Goal: Task Accomplishment & Management: Use online tool/utility

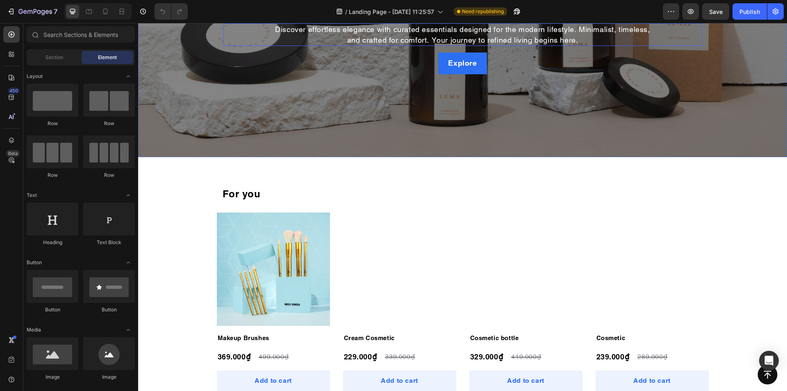
scroll to position [164, 0]
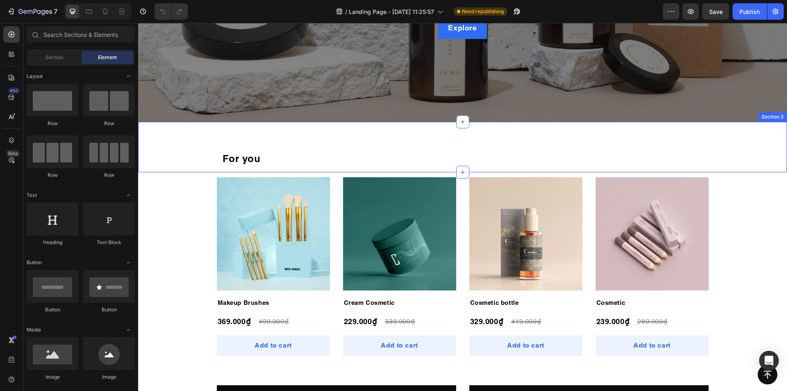
click at [162, 156] on div "For you Heading Row" at bounding box center [462, 153] width 649 height 37
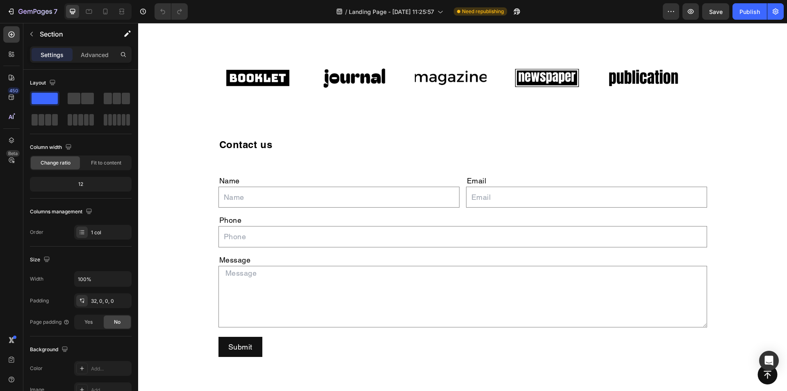
scroll to position [984, 0]
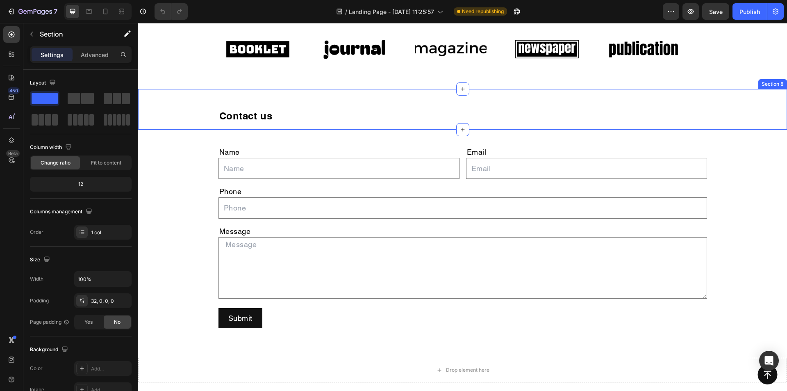
click at [197, 119] on div "Contact us Heading Row" at bounding box center [463, 115] width 636 height 27
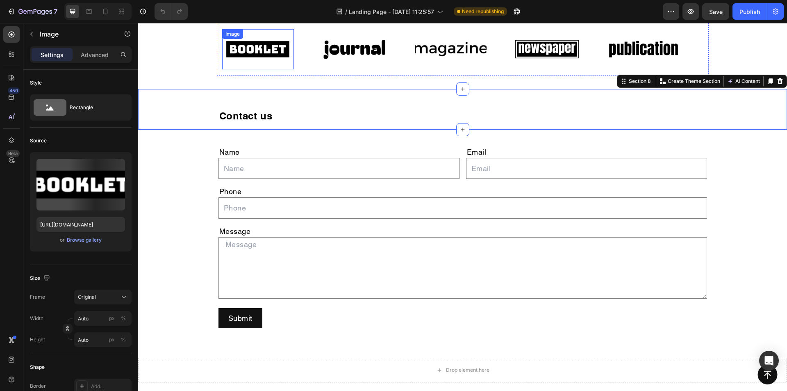
click at [229, 69] on div "Image" at bounding box center [258, 49] width 72 height 40
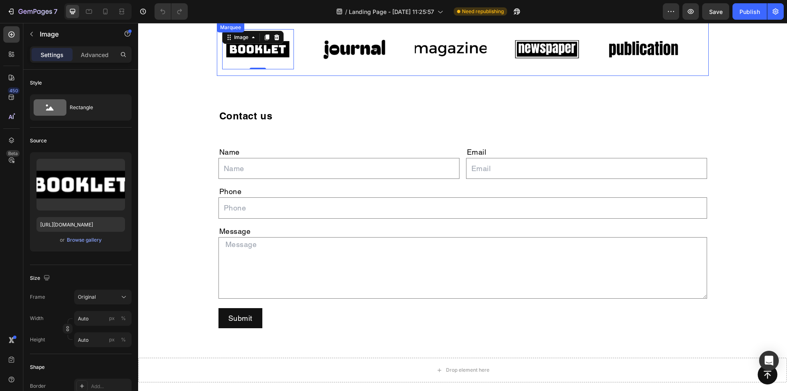
click at [217, 73] on div "Image 0 Image Image Image Image Image 0 Image Image Image Image Marquee" at bounding box center [463, 49] width 492 height 53
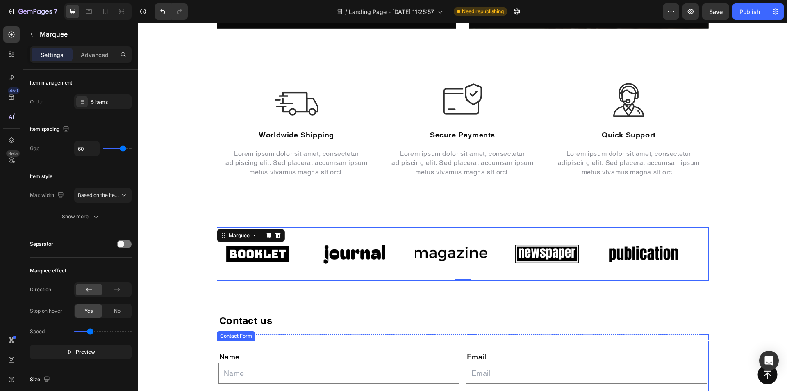
scroll to position [779, 0]
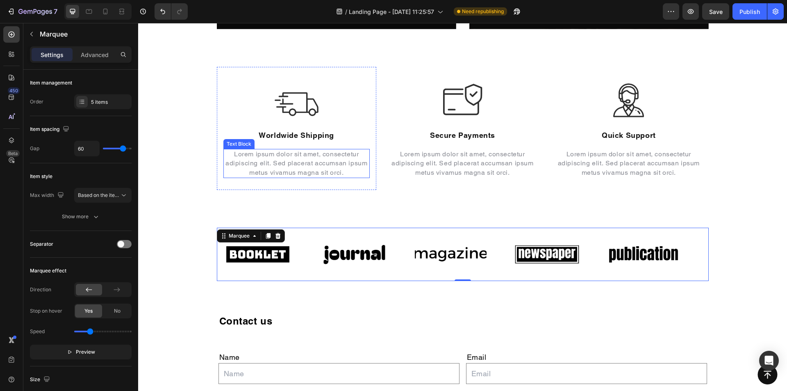
click at [225, 143] on div "Text Block" at bounding box center [239, 143] width 28 height 7
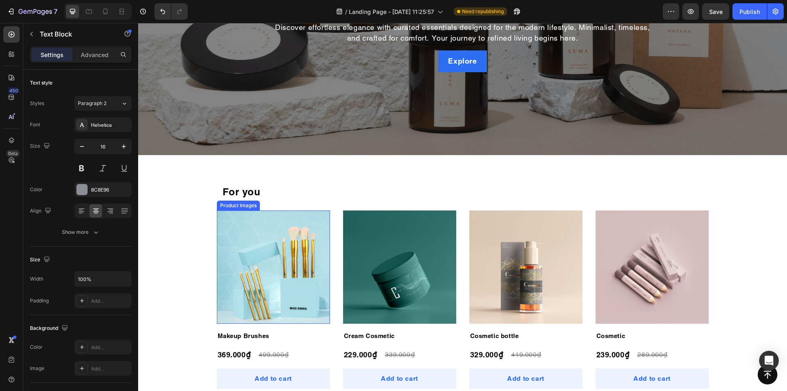
scroll to position [123, 0]
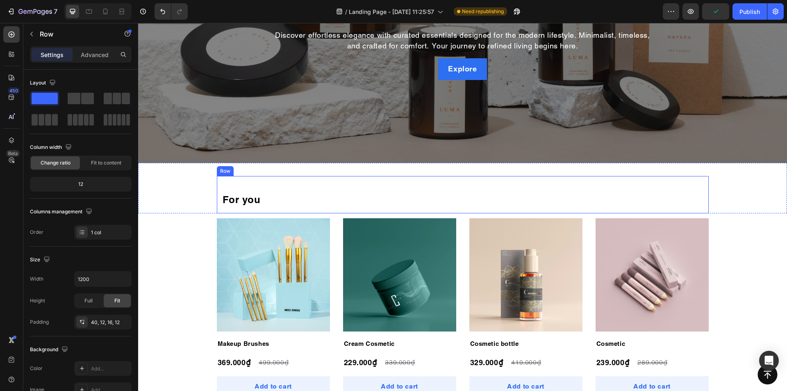
click at [225, 191] on div "For you Heading Row" at bounding box center [463, 194] width 492 height 37
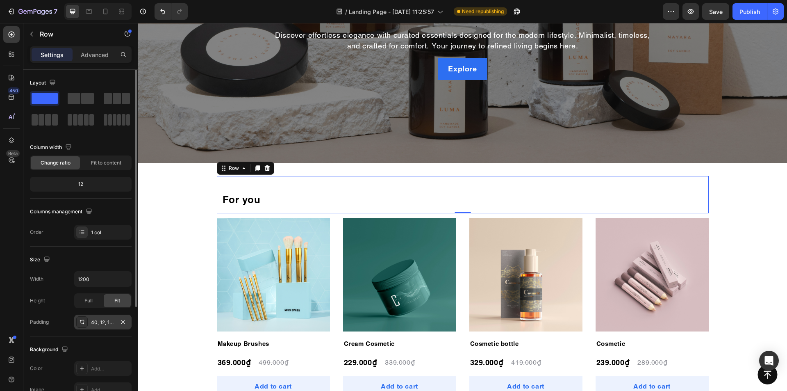
click at [81, 323] on icon at bounding box center [82, 322] width 7 height 7
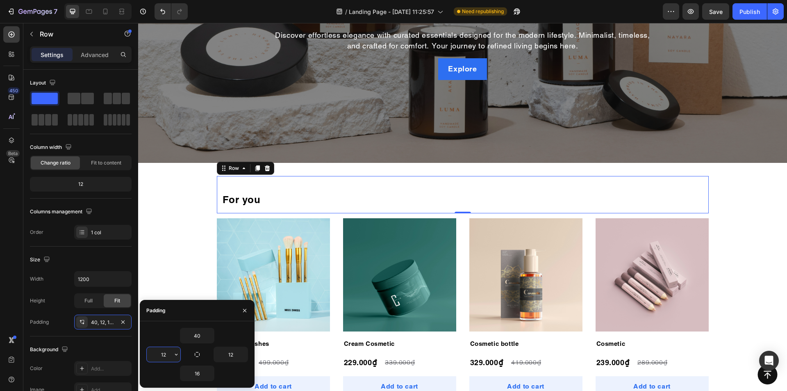
click at [167, 352] on input "12" at bounding box center [164, 354] width 34 height 15
type input "0"
click at [236, 354] on input "12" at bounding box center [231, 354] width 34 height 15
type input "0"
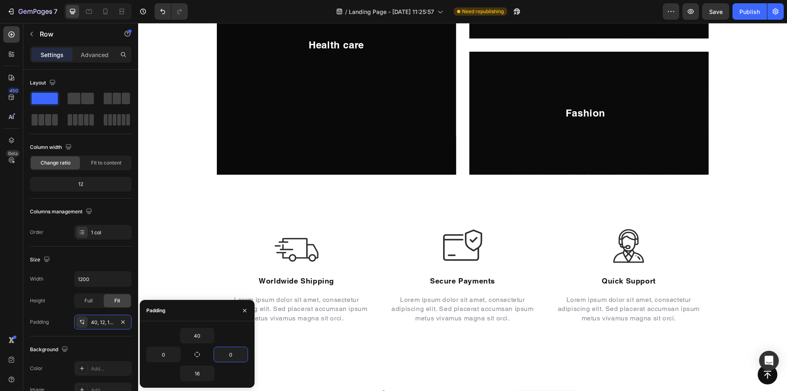
scroll to position [656, 0]
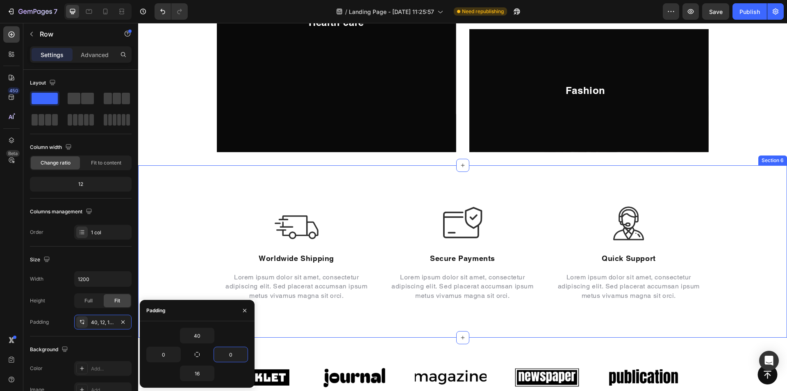
click at [193, 192] on div "Image Worldwide Shipping Heading Lorem ipsum dolor sit amet, consectetur adipis…" at bounding box center [463, 251] width 636 height 123
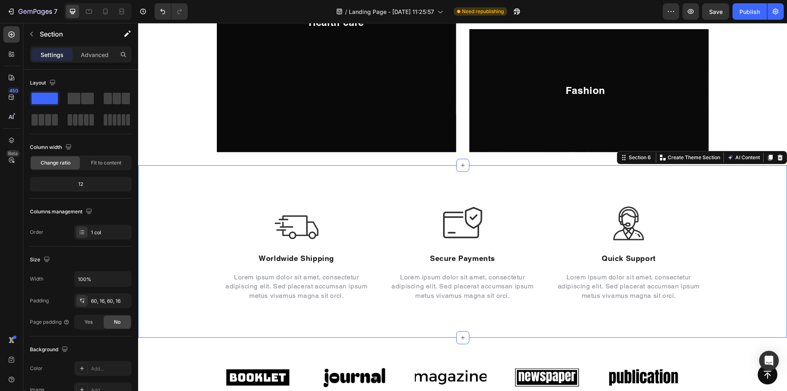
click at [209, 187] on div "Image Worldwide Shipping Heading Lorem ipsum dolor sit amet, consectetur adipis…" at bounding box center [462, 251] width 649 height 172
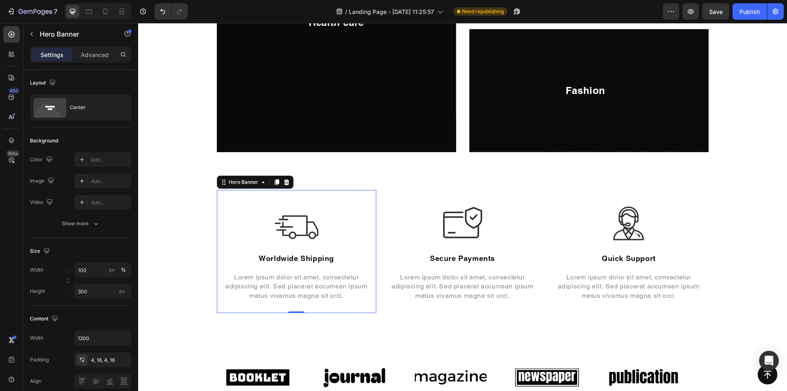
click at [221, 198] on div "Background Image" at bounding box center [296, 251] width 159 height 123
click at [81, 357] on icon at bounding box center [82, 359] width 7 height 7
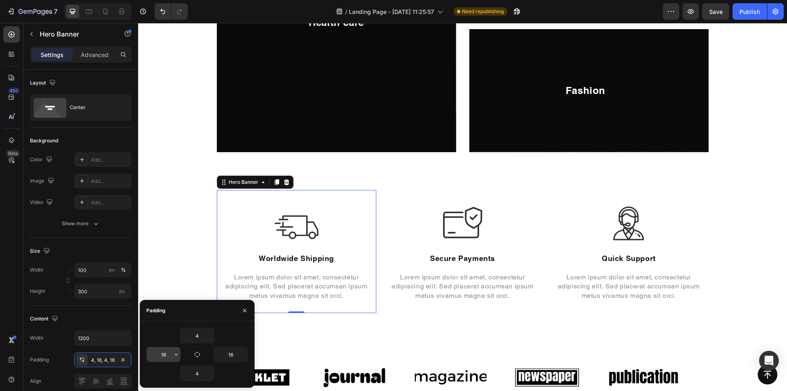
click at [167, 354] on input "16" at bounding box center [164, 354] width 34 height 15
type input "0"
click at [234, 355] on input "16" at bounding box center [231, 354] width 34 height 15
type input "0"
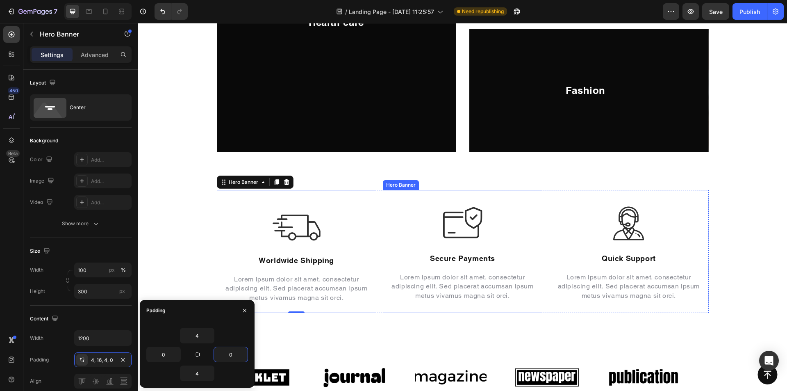
click at [393, 302] on div "Image Secure Payments Heading Lorem ipsum dolor sit amet, consectetur adipiscin…" at bounding box center [462, 251] width 159 height 103
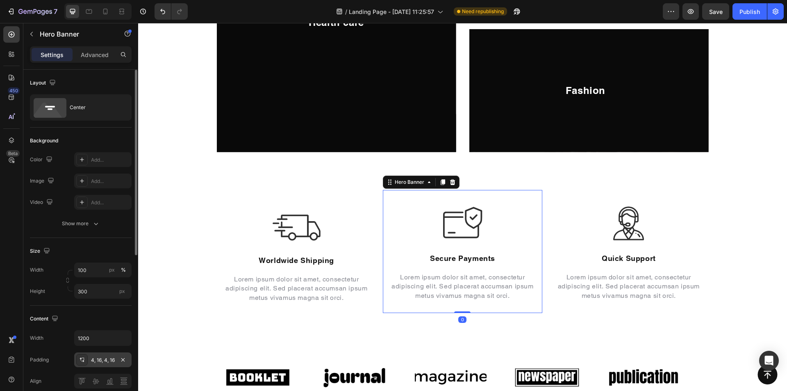
click at [98, 360] on div "4, 16, 4, 16" at bounding box center [103, 359] width 24 height 7
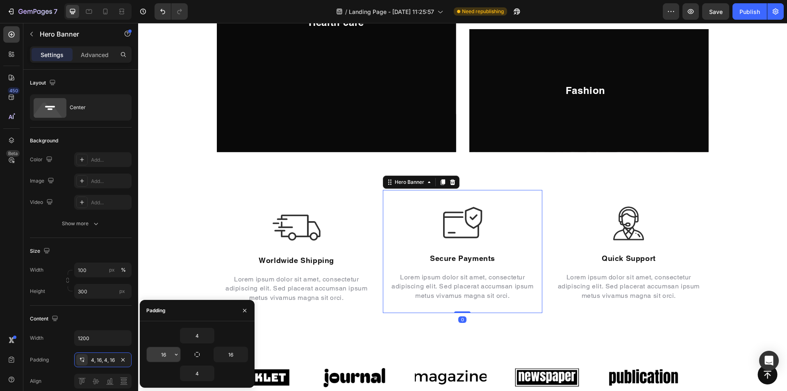
click at [166, 354] on input "16" at bounding box center [164, 354] width 34 height 15
type input "0"
click at [232, 355] on input "16" at bounding box center [231, 354] width 34 height 15
type input "0"
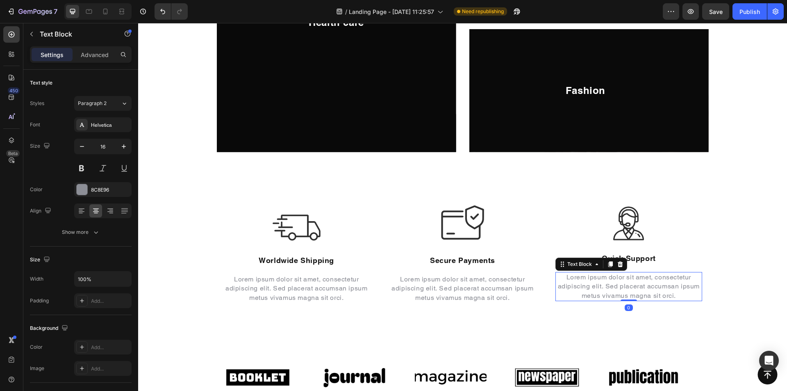
click at [588, 281] on p "Lorem ipsum dolor sit amet, consectetur adipiscing elit. Sed placerat accumsan …" at bounding box center [628, 286] width 145 height 27
click at [559, 194] on div "Background Image" at bounding box center [628, 251] width 159 height 123
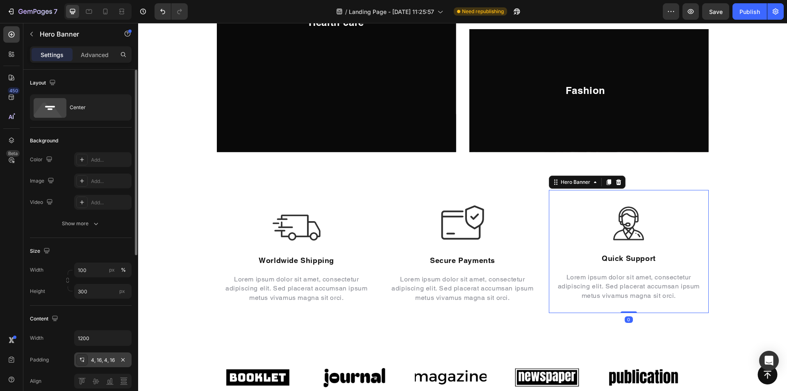
click at [80, 359] on icon at bounding box center [82, 359] width 7 height 7
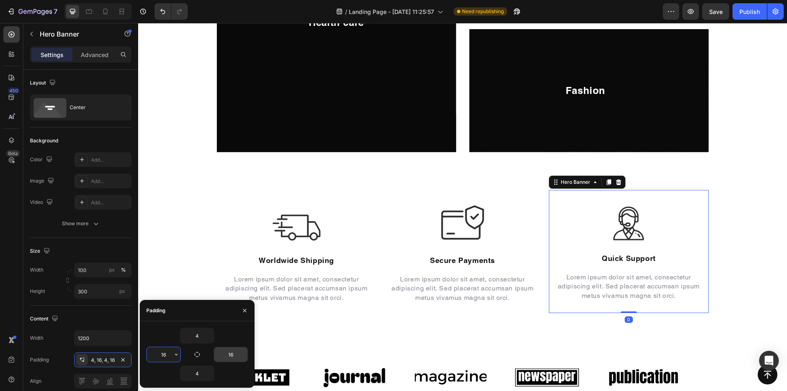
drag, startPoint x: 162, startPoint y: 353, endPoint x: 218, endPoint y: 354, distance: 57.0
click at [162, 353] on input "16" at bounding box center [164, 354] width 34 height 15
type input "0"
click at [226, 354] on input "16" at bounding box center [231, 354] width 34 height 15
type input "0"
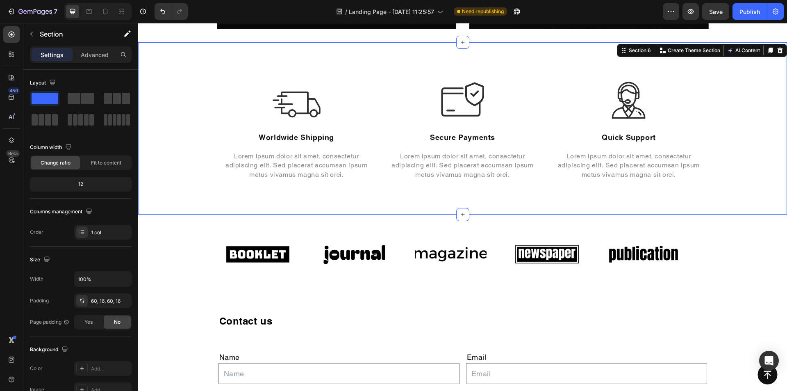
click at [203, 196] on div "Image Worldwide Shipping Heading Lorem ipsum dolor sit amet, consectetur adipis…" at bounding box center [462, 128] width 649 height 172
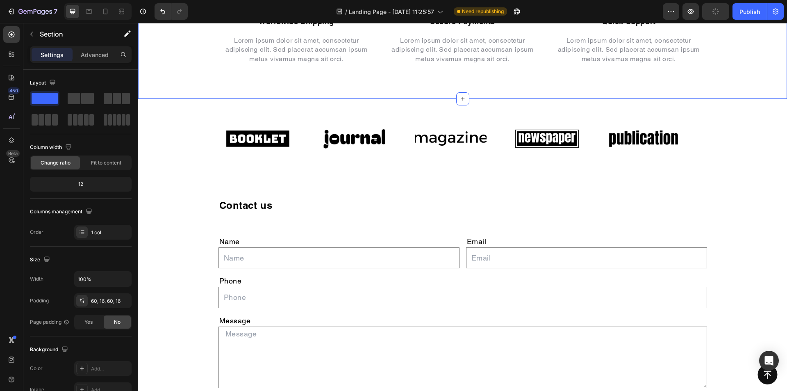
scroll to position [902, 0]
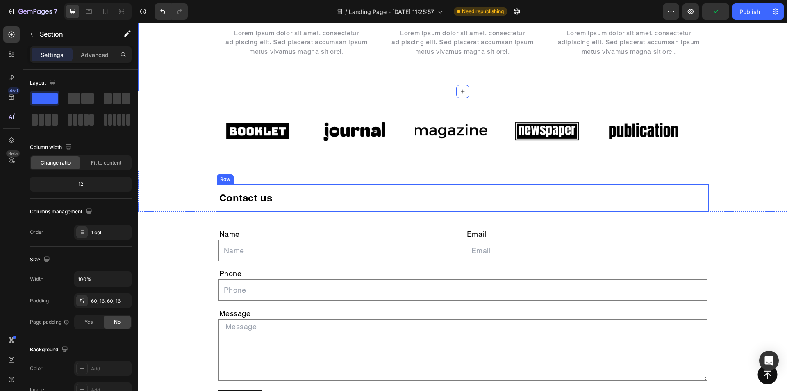
click at [226, 207] on div "Contact us Heading Row" at bounding box center [463, 197] width 492 height 27
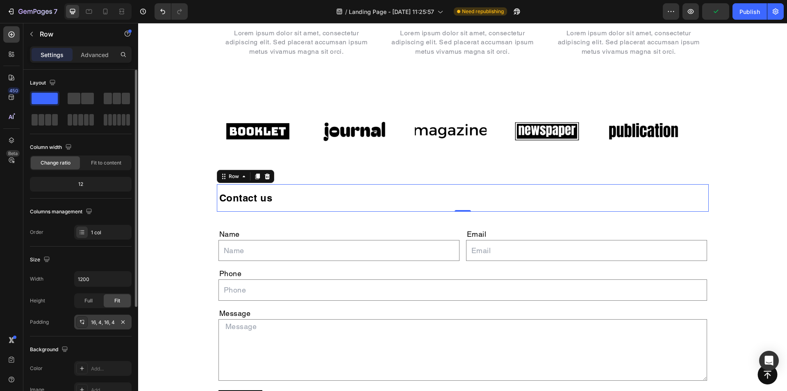
click at [78, 320] on div at bounding box center [81, 321] width 11 height 11
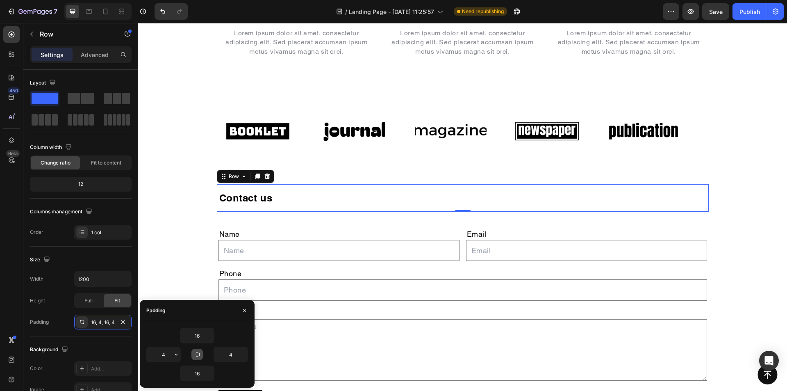
drag, startPoint x: 167, startPoint y: 353, endPoint x: 193, endPoint y: 353, distance: 26.2
click at [166, 353] on input "4" at bounding box center [164, 354] width 34 height 15
type input "0"
click at [232, 356] on input "4" at bounding box center [231, 354] width 34 height 15
type input "0"
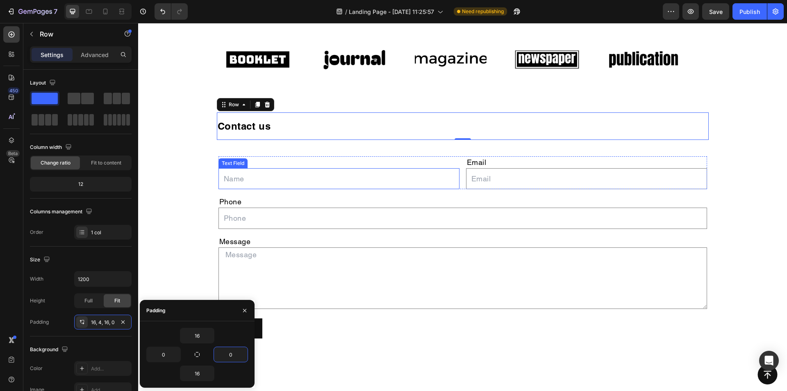
scroll to position [984, 0]
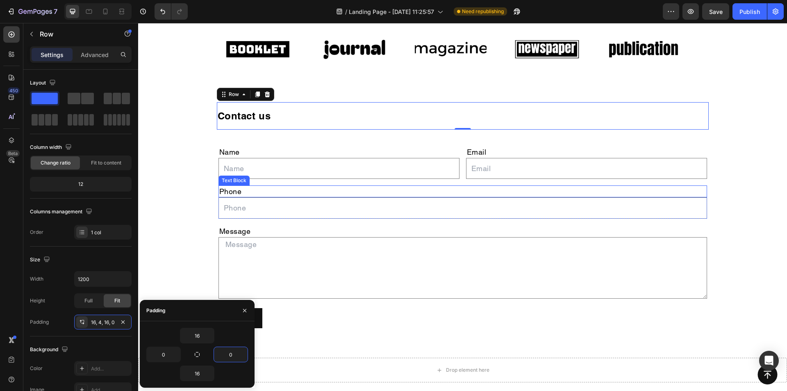
click at [218, 178] on div "Text Block" at bounding box center [233, 180] width 31 height 10
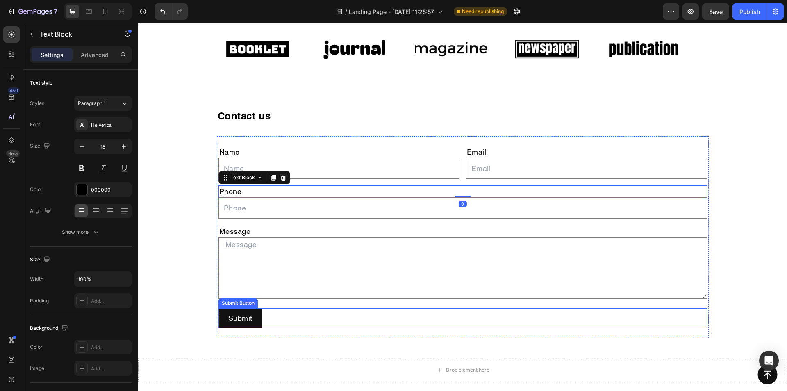
click at [288, 316] on div "Submit Submit Button" at bounding box center [462, 318] width 489 height 20
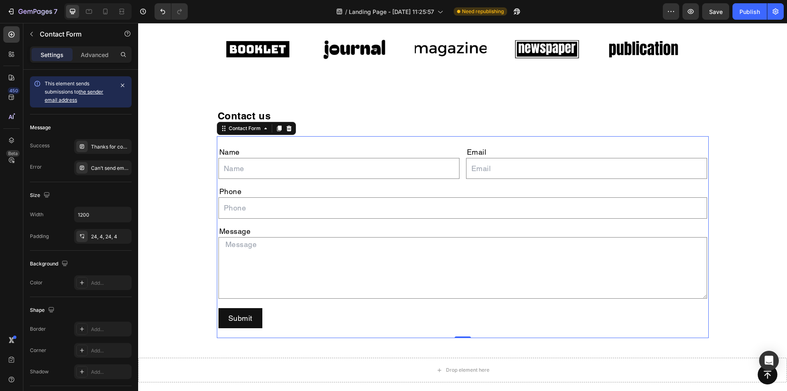
click at [309, 304] on div "Name Text Block Text Field Email Text Block Email Field Row Phone Text Block Te…" at bounding box center [463, 237] width 492 height 202
click at [84, 237] on icon at bounding box center [82, 238] width 3 height 2
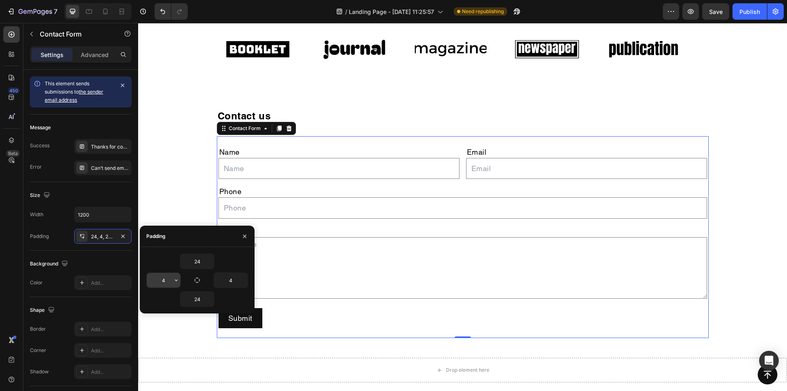
click at [168, 278] on input "4" at bounding box center [164, 280] width 34 height 15
type input "0"
click at [225, 280] on input "4" at bounding box center [231, 280] width 34 height 15
type input "0"
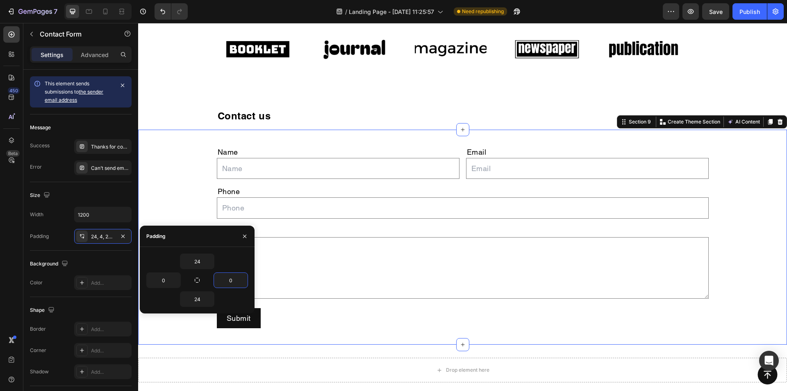
click at [156, 186] on div "Name Text Block Text Field Email Text Block Email Field Row Phone Text Block Te…" at bounding box center [462, 237] width 649 height 215
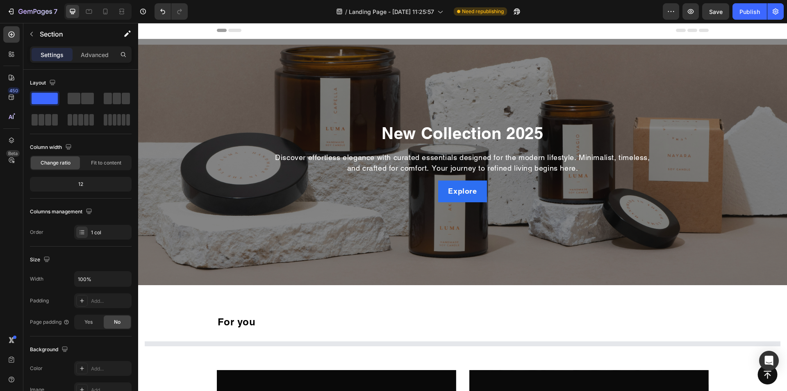
scroll to position [0, 0]
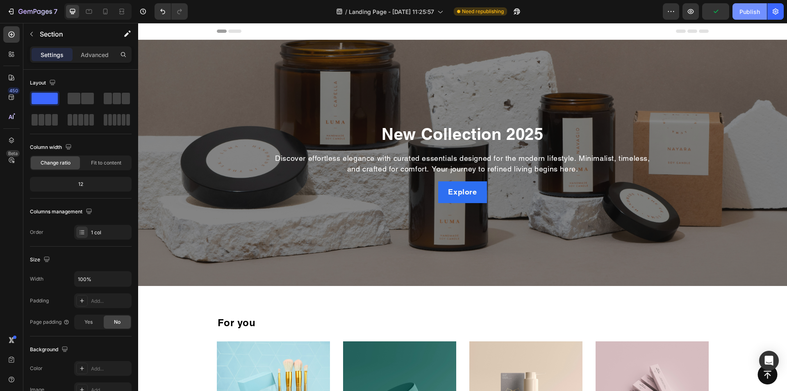
click at [747, 12] on div "Publish" at bounding box center [750, 11] width 20 height 9
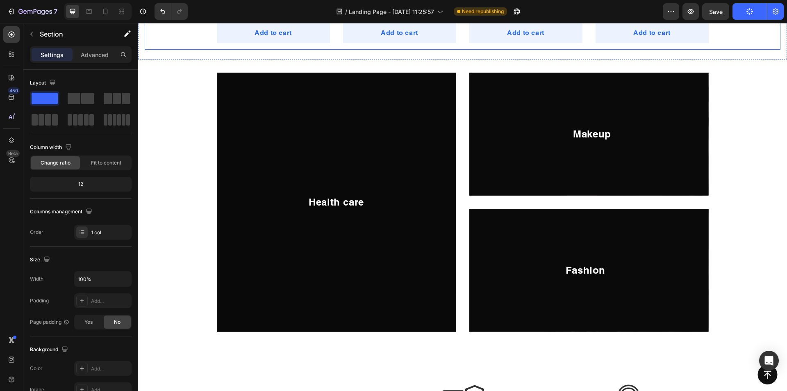
scroll to position [492, 0]
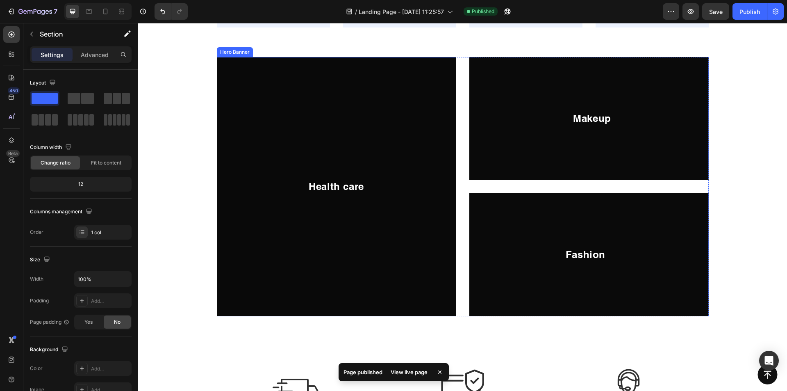
click at [284, 113] on div "Overlay" at bounding box center [336, 186] width 239 height 259
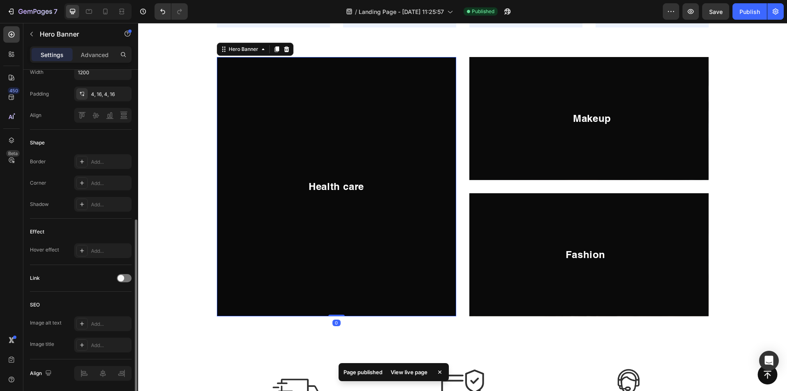
scroll to position [316, 0]
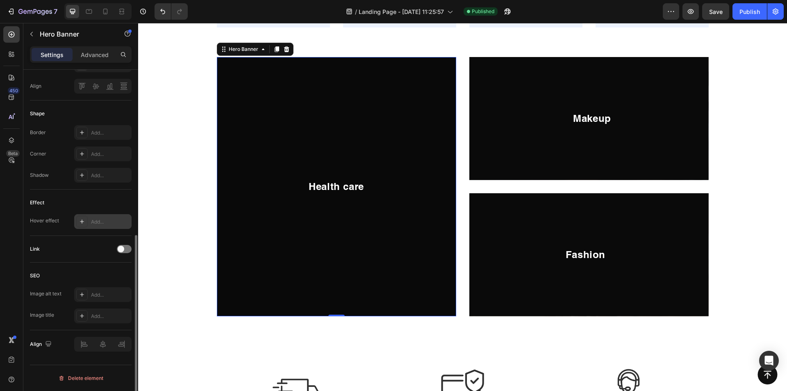
click at [83, 222] on icon at bounding box center [82, 221] width 7 height 7
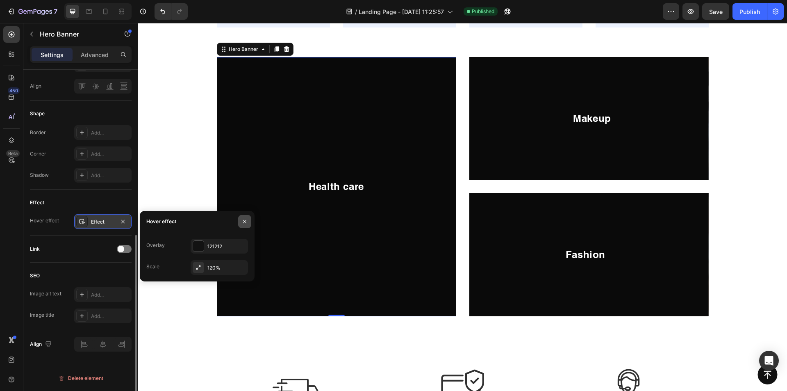
drag, startPoint x: 248, startPoint y: 221, endPoint x: 107, endPoint y: 198, distance: 142.4
click at [248, 221] on button "button" at bounding box center [244, 221] width 13 height 13
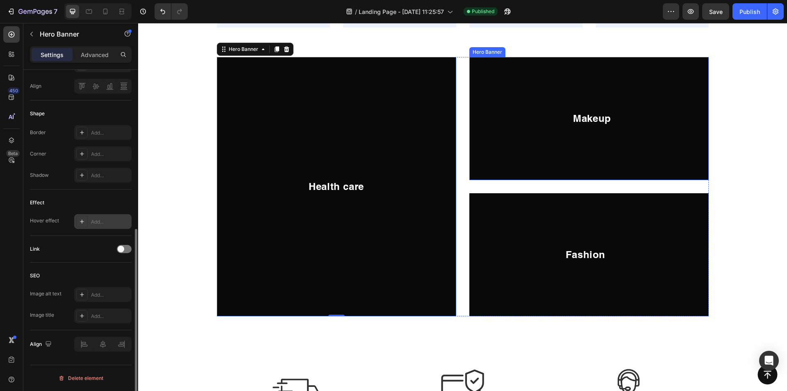
click at [494, 137] on div "Overlay" at bounding box center [588, 118] width 239 height 123
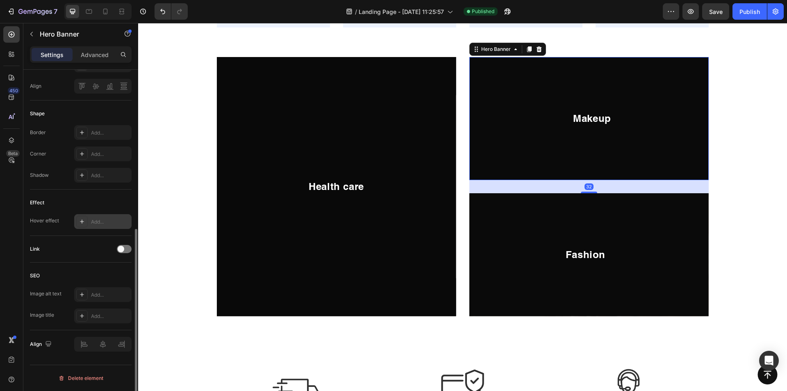
click at [76, 220] on div "Add..." at bounding box center [102, 221] width 57 height 15
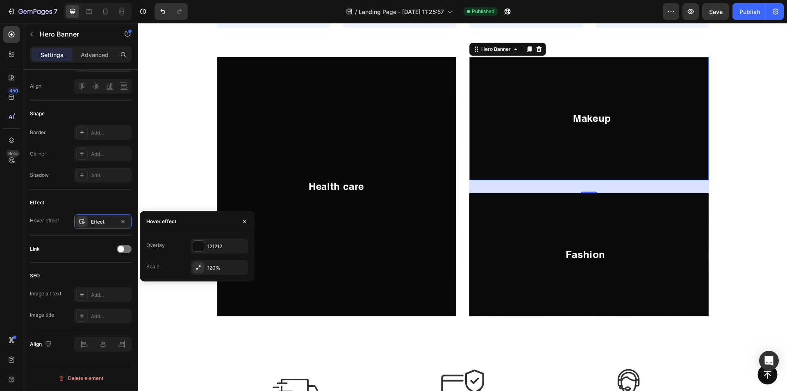
click at [527, 215] on div "Overlay" at bounding box center [588, 254] width 239 height 123
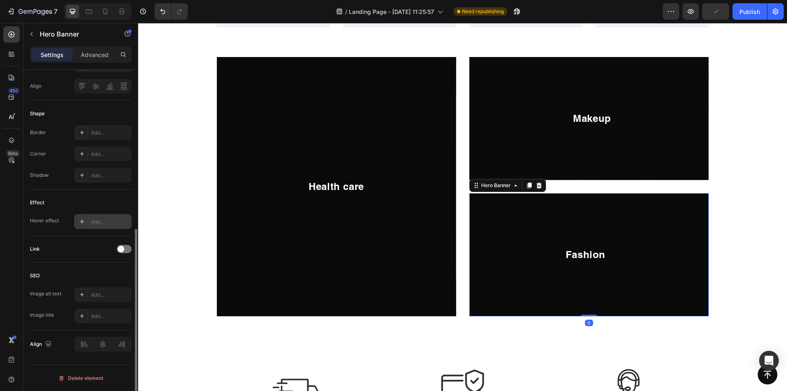
click at [107, 223] on div "Add..." at bounding box center [110, 221] width 39 height 7
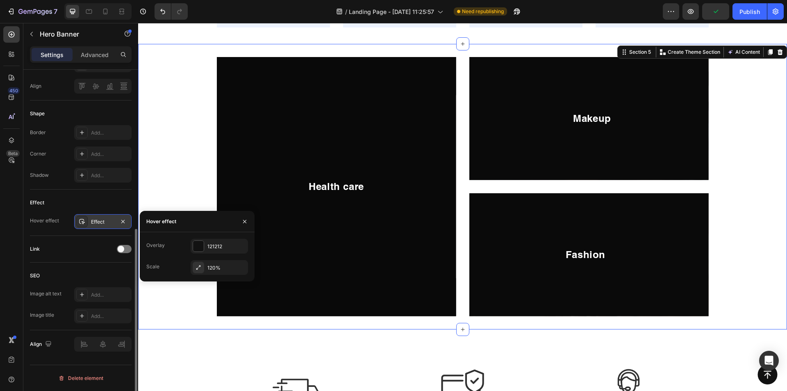
click at [179, 180] on div "Health care Heading Hero Banner Makeup Heading Hero Banner Fashion Heading Hero…" at bounding box center [463, 186] width 636 height 259
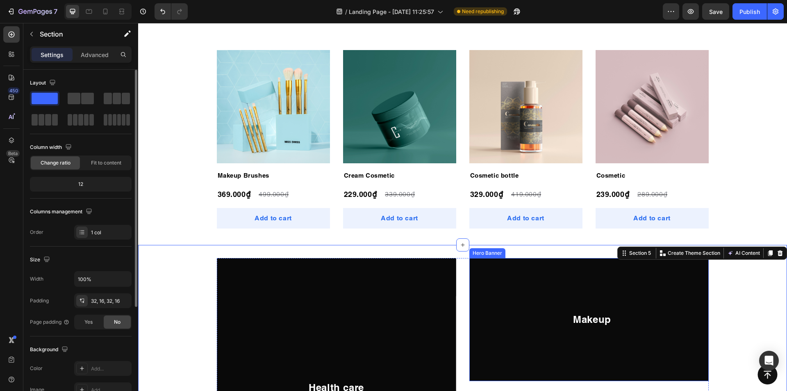
scroll to position [246, 0]
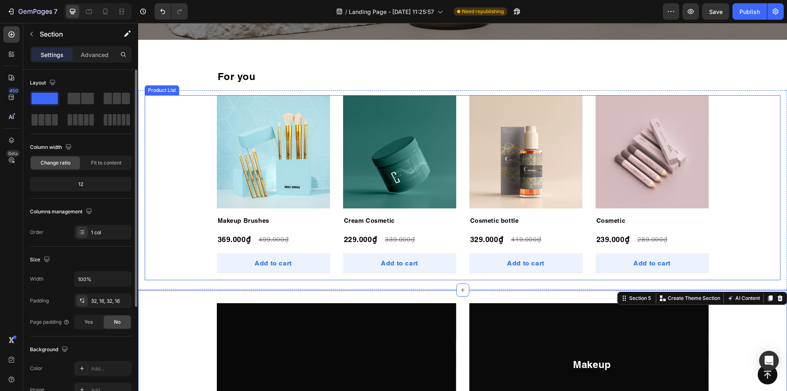
click at [333, 226] on div "Product Images Makeup Brushes Product Title 369.000₫ Product Price Product Pric…" at bounding box center [463, 187] width 492 height 184
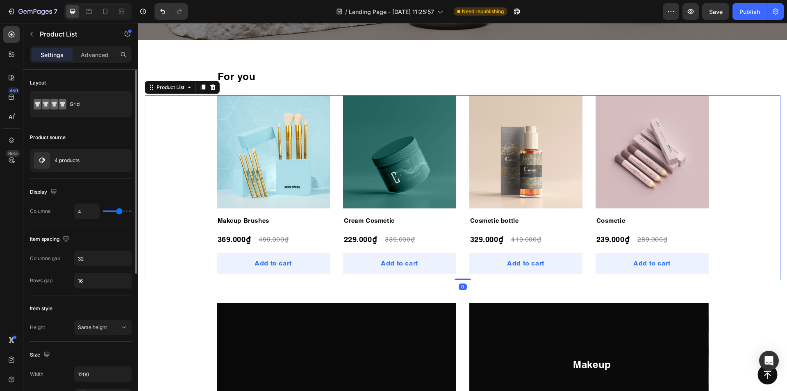
click at [200, 181] on div "Product Images Makeup Brushes Product Title 369.000₫ Product Price Product Pric…" at bounding box center [463, 187] width 636 height 184
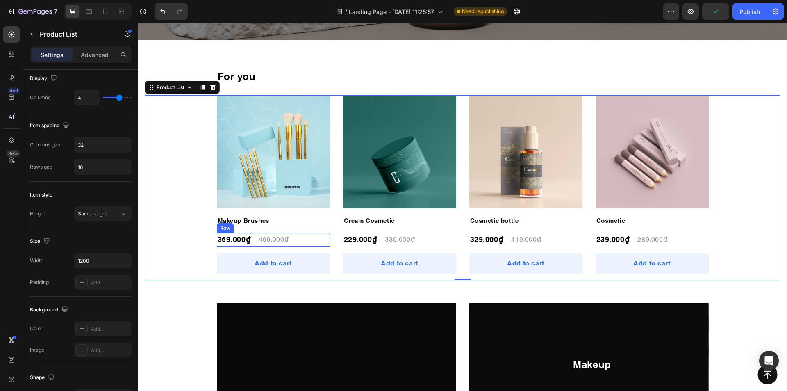
scroll to position [410, 0]
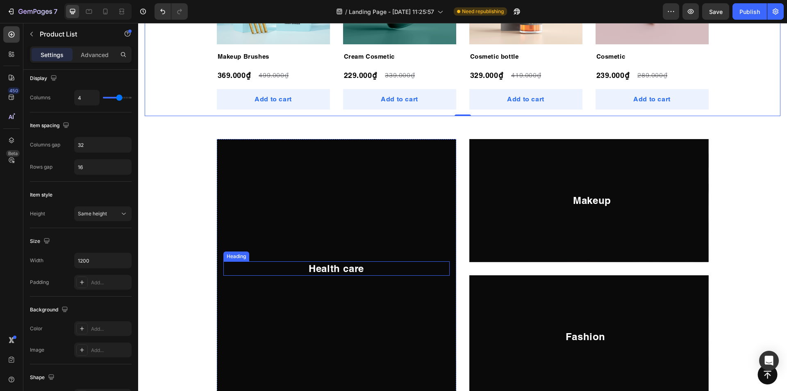
click at [332, 265] on h2 "Health care" at bounding box center [336, 268] width 226 height 14
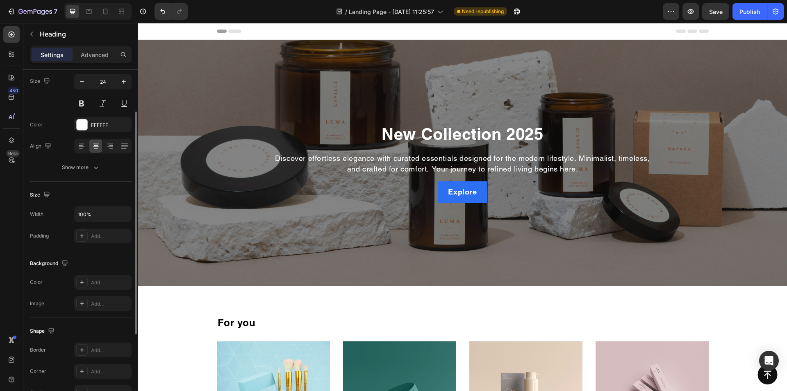
scroll to position [0, 0]
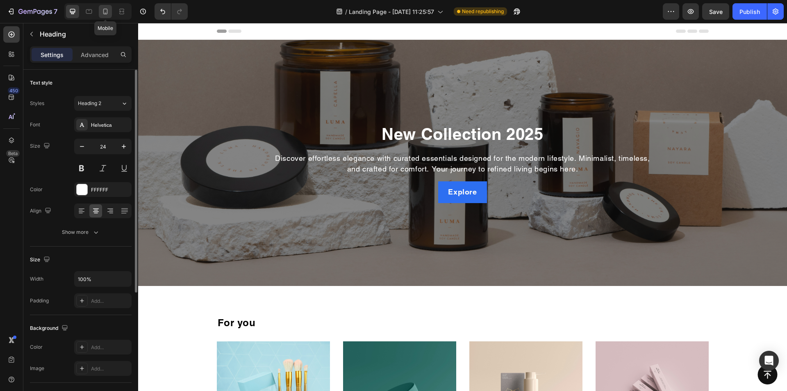
click at [109, 10] on icon at bounding box center [105, 11] width 8 height 8
type input "18"
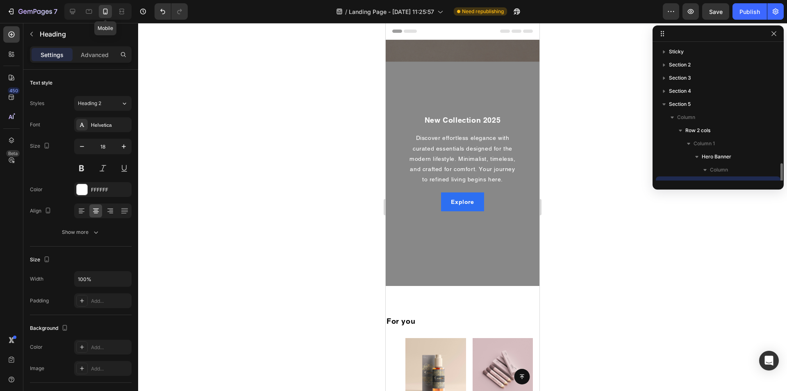
scroll to position [77, 0]
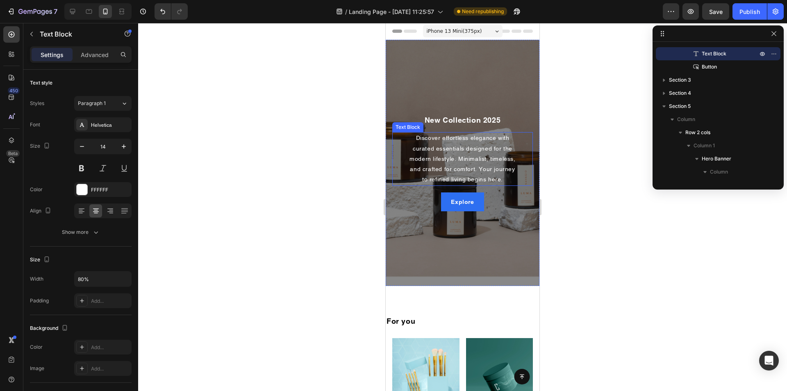
drag, startPoint x: 428, startPoint y: 172, endPoint x: 434, endPoint y: 74, distance: 97.7
click at [430, 103] on div "New Collection 2025 Heading Discover effortless elegance with curated essential…" at bounding box center [463, 163] width 154 height 246
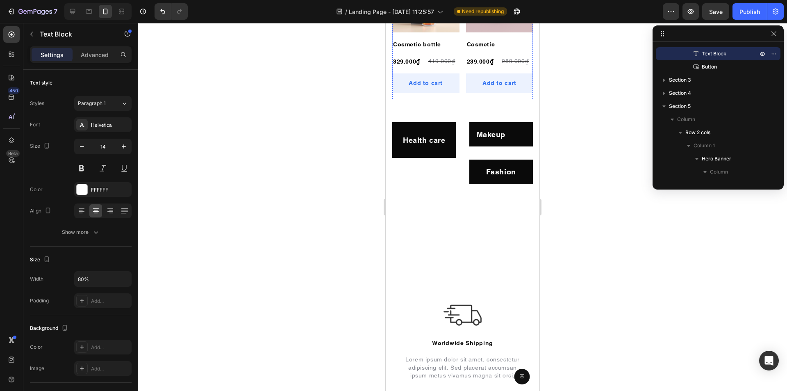
scroll to position [533, 0]
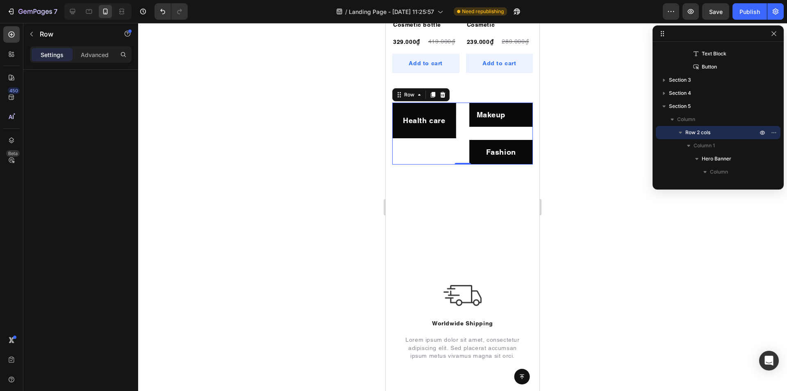
click at [450, 131] on div "Health care Heading Hero Banner" at bounding box center [424, 133] width 64 height 62
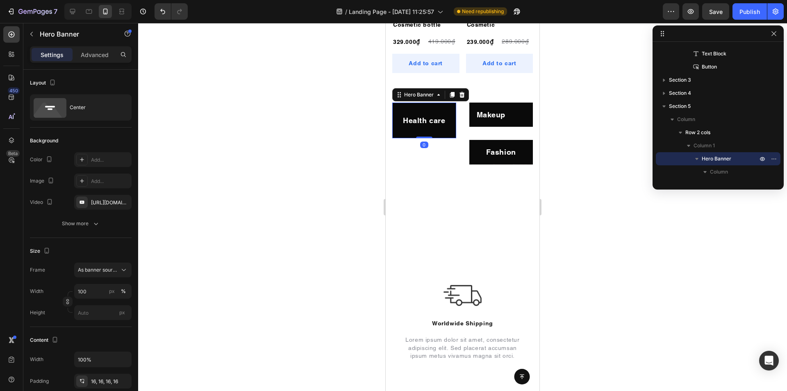
click at [448, 125] on div "Health care Heading" at bounding box center [424, 120] width 64 height 24
drag, startPoint x: 423, startPoint y: 129, endPoint x: 430, endPoint y: 157, distance: 28.7
click at [430, 164] on div at bounding box center [424, 165] width 16 height 2
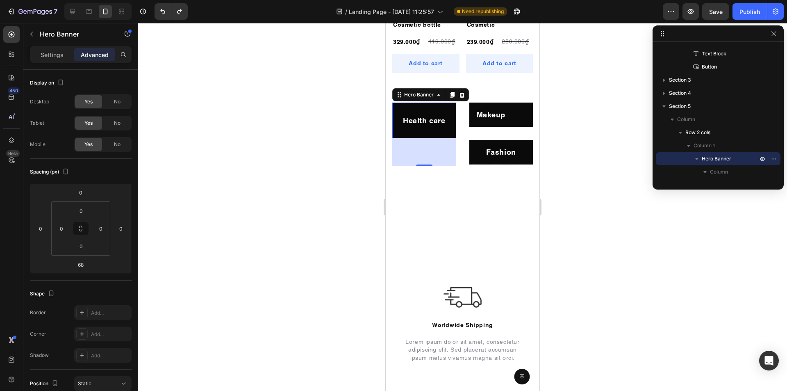
type input "0"
click at [339, 148] on div at bounding box center [462, 207] width 649 height 368
click at [428, 125] on div "Health care Heading" at bounding box center [424, 120] width 64 height 24
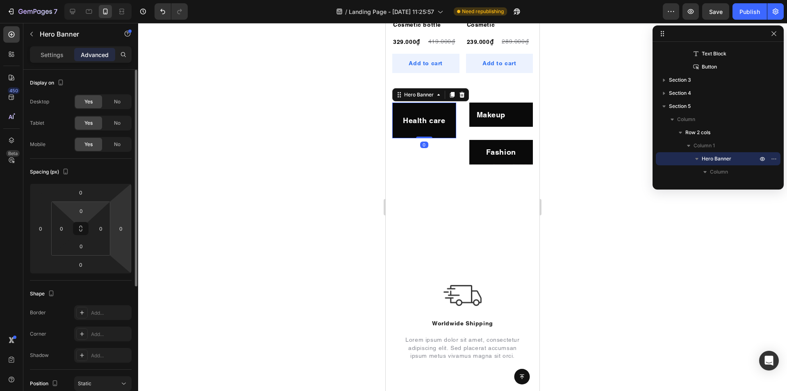
scroll to position [41, 0]
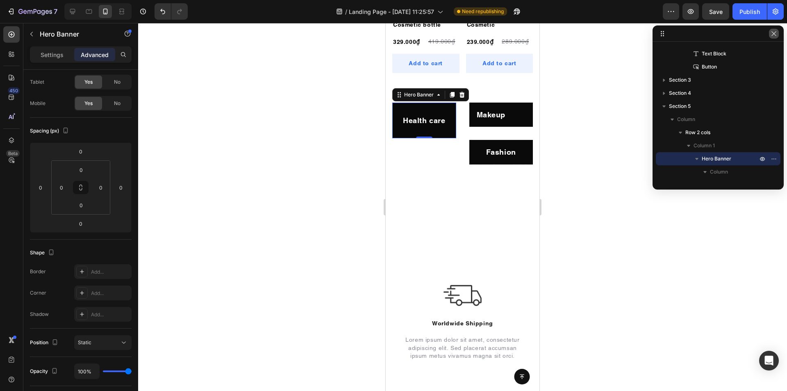
click at [774, 34] on icon "button" at bounding box center [774, 33] width 7 height 7
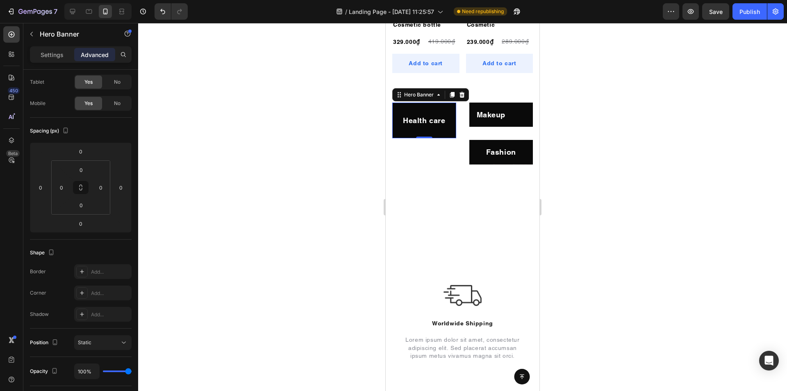
click at [446, 108] on div "Health care Heading" at bounding box center [424, 120] width 64 height 24
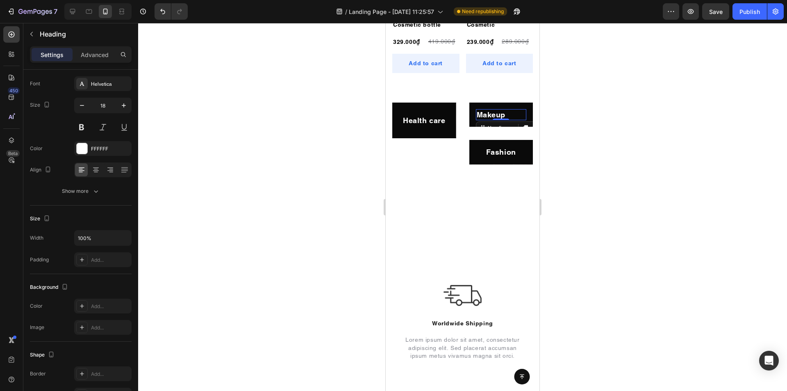
click at [481, 109] on h2 "Makeup" at bounding box center [501, 114] width 51 height 11
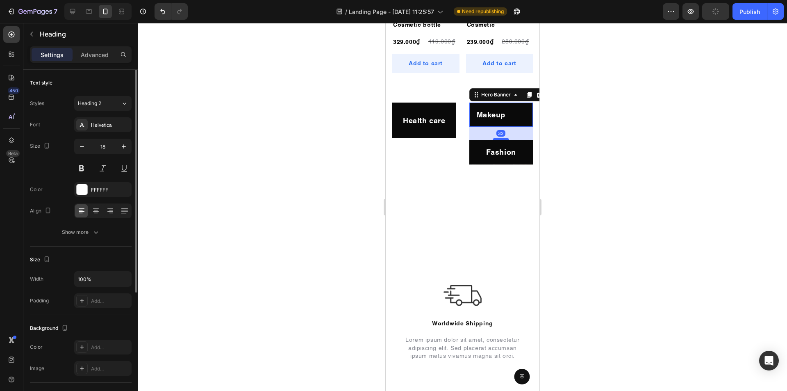
click at [469, 115] on div "Makeup Heading" at bounding box center [501, 114] width 64 height 24
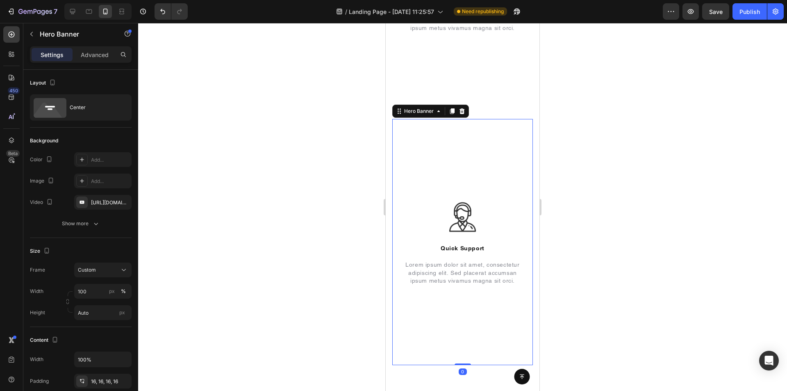
click at [430, 174] on div "Background Image" at bounding box center [462, 242] width 141 height 246
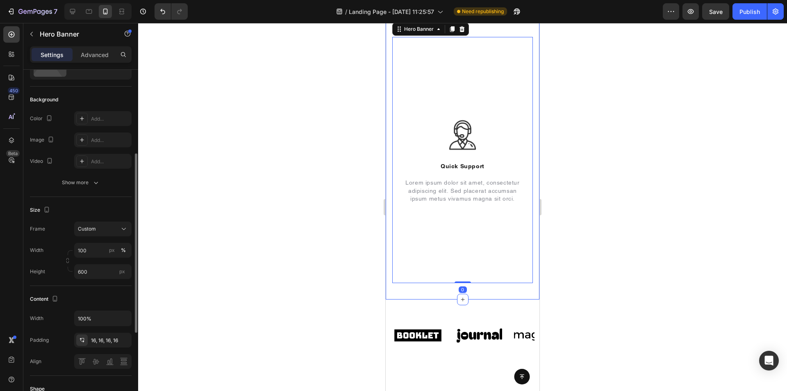
scroll to position [82, 0]
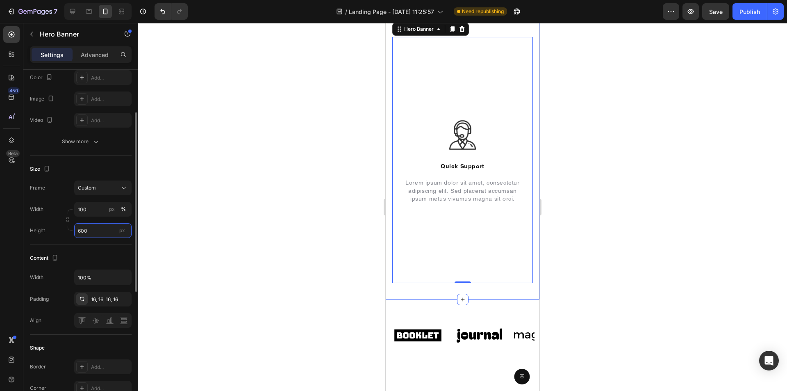
click at [98, 234] on input "600" at bounding box center [102, 230] width 57 height 15
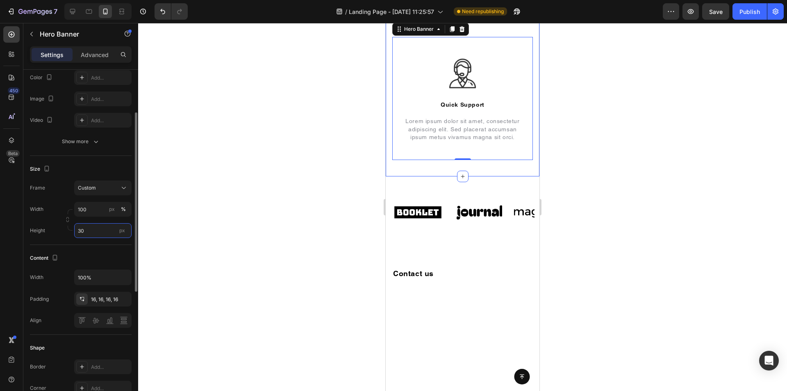
type input "3"
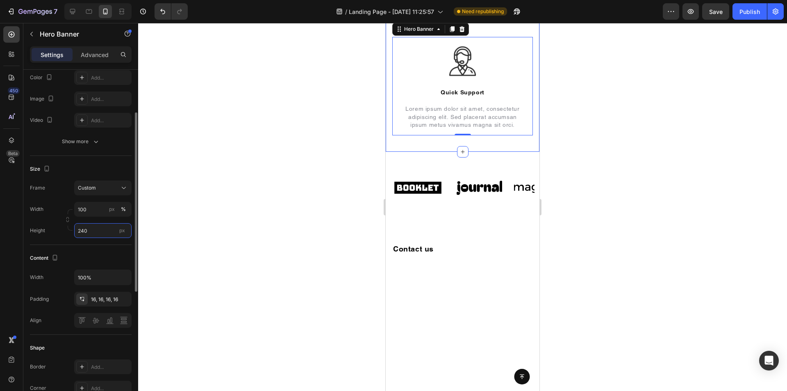
type input "240"
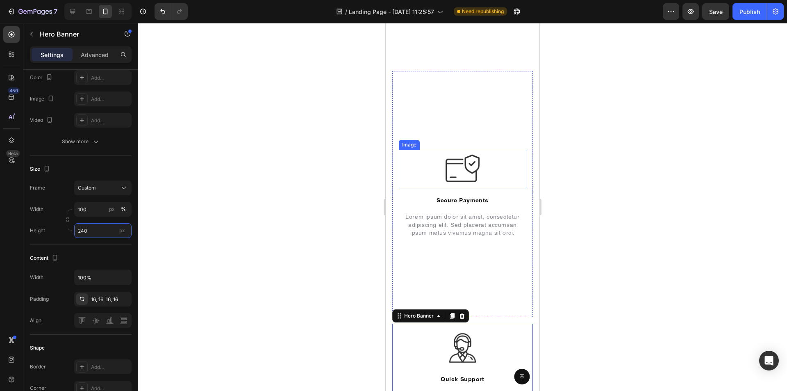
scroll to position [902, 0]
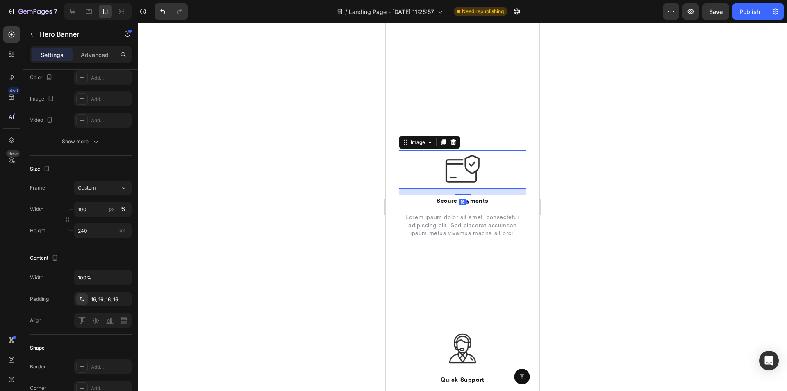
click at [456, 182] on img at bounding box center [463, 169] width 38 height 38
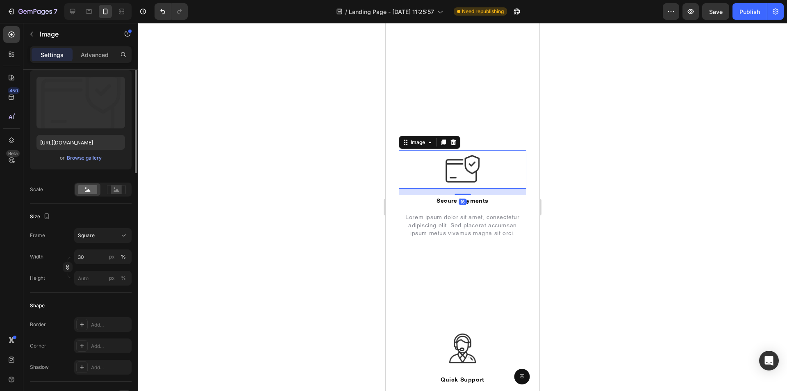
scroll to position [0, 0]
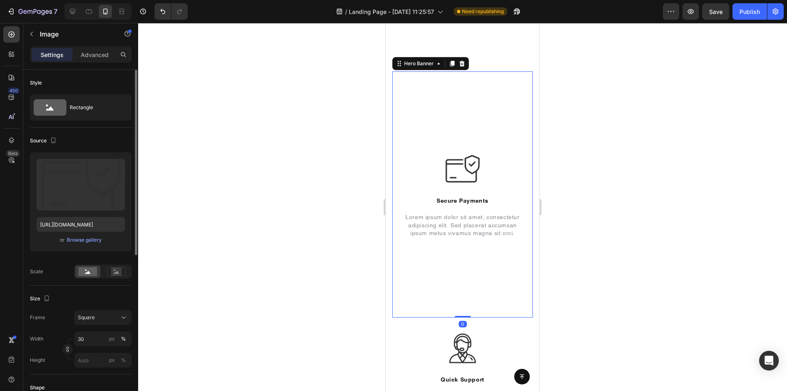
click at [432, 129] on div "Background Image" at bounding box center [462, 194] width 141 height 246
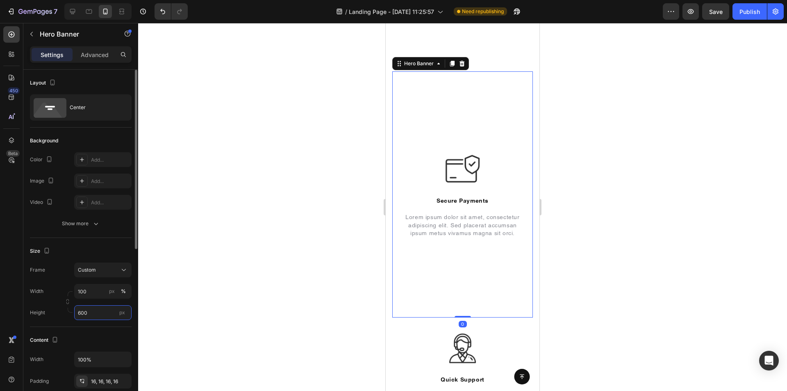
click at [91, 314] on input "600" at bounding box center [102, 312] width 57 height 15
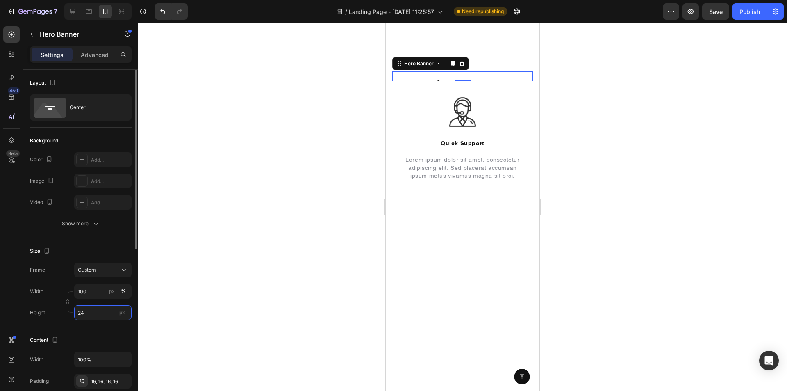
type input "240"
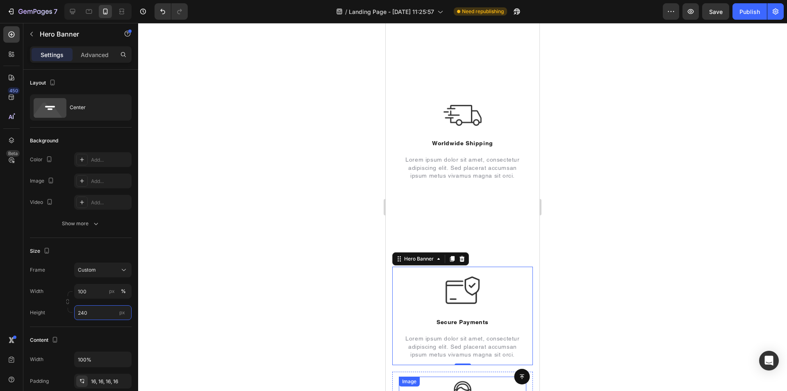
scroll to position [697, 0]
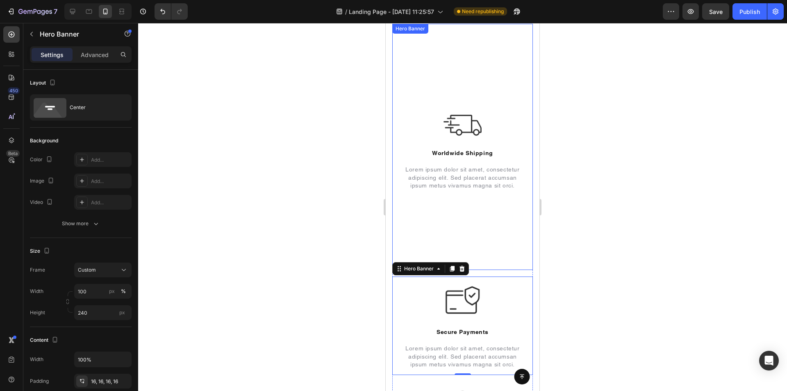
click at [423, 99] on div "Image Worldwide Shipping Heading Lorem ipsum dolor sit amet, consectetur adipis…" at bounding box center [462, 146] width 141 height 101
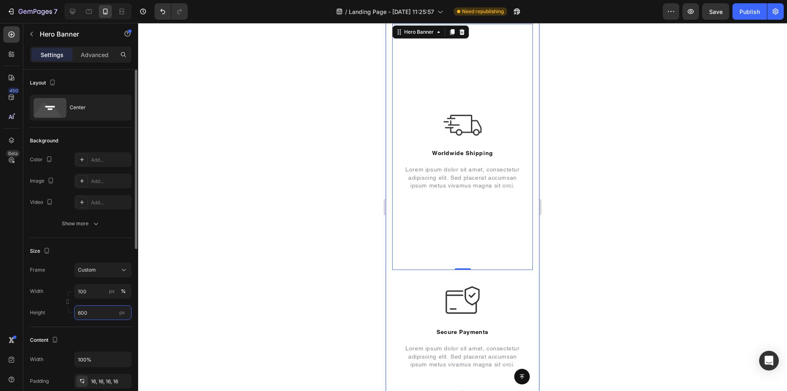
click at [88, 314] on input "600" at bounding box center [102, 312] width 57 height 15
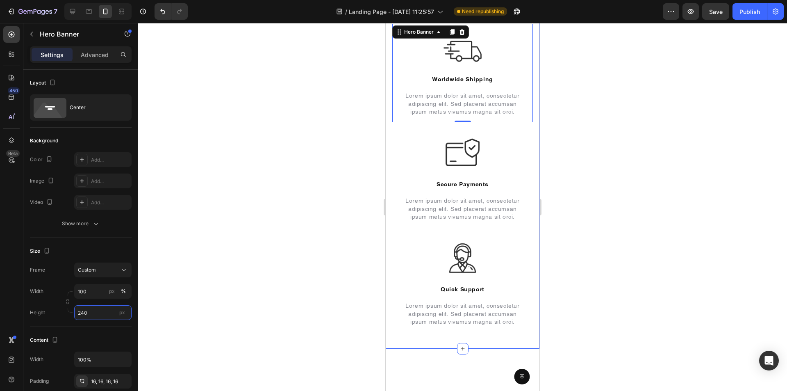
type input "240"
click at [330, 186] on div at bounding box center [462, 207] width 649 height 368
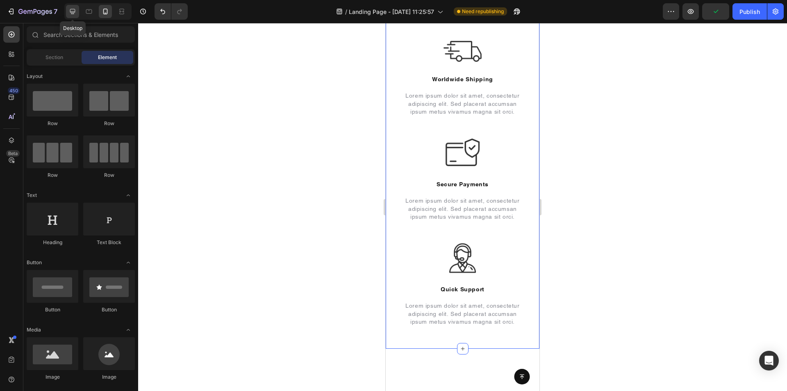
click at [74, 11] on icon at bounding box center [72, 11] width 5 height 5
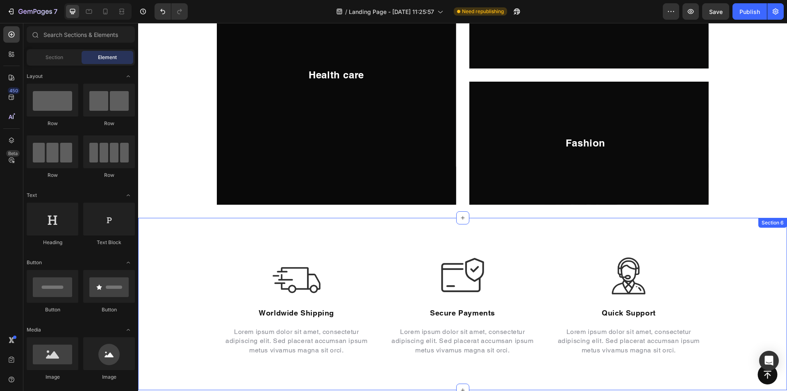
scroll to position [574, 0]
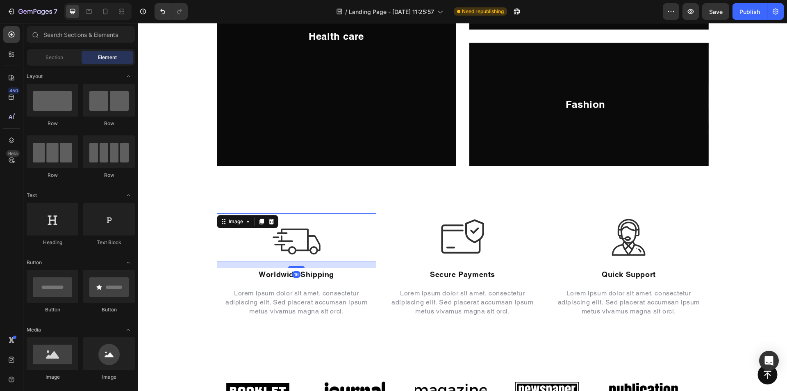
click at [318, 230] on div at bounding box center [296, 237] width 159 height 48
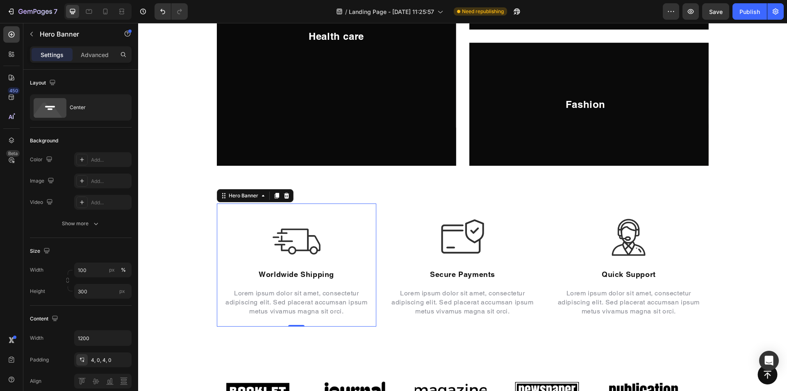
click at [355, 206] on div "Background Image" at bounding box center [296, 264] width 159 height 123
click at [747, 188] on div "Image Worldwide Shipping Heading Lorem ipsum dolor sit amet, consectetur adipis…" at bounding box center [462, 265] width 649 height 172
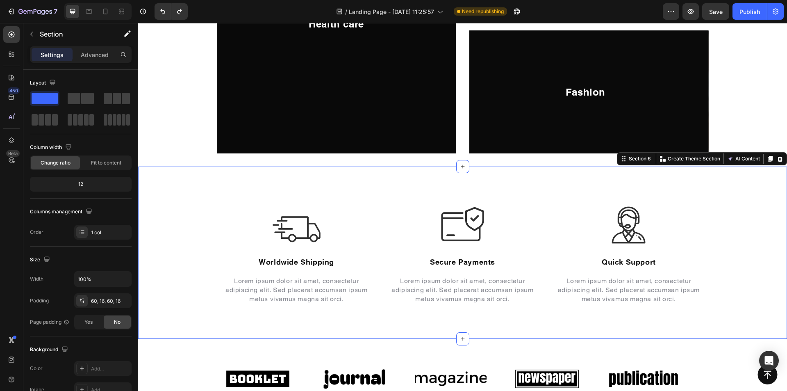
scroll to position [615, 0]
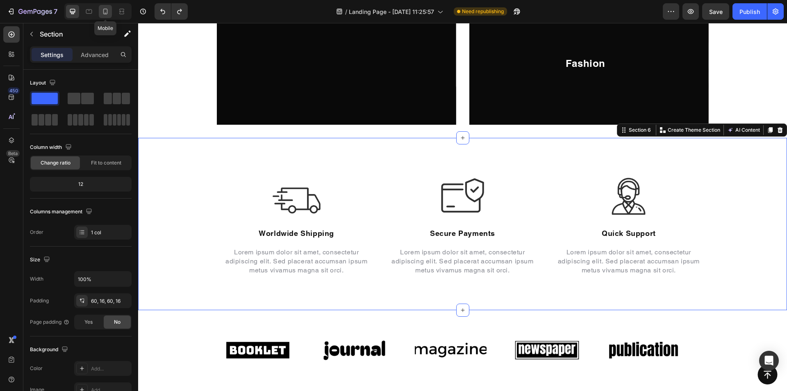
click at [101, 11] on div at bounding box center [105, 11] width 13 height 13
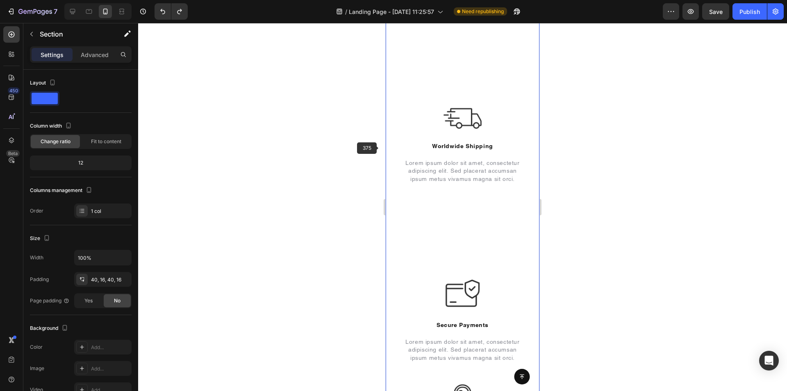
scroll to position [517, 0]
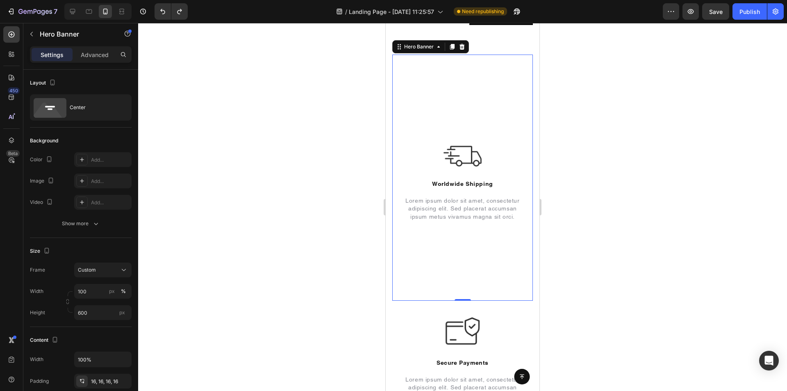
click at [446, 114] on div "Background Image" at bounding box center [462, 178] width 141 height 246
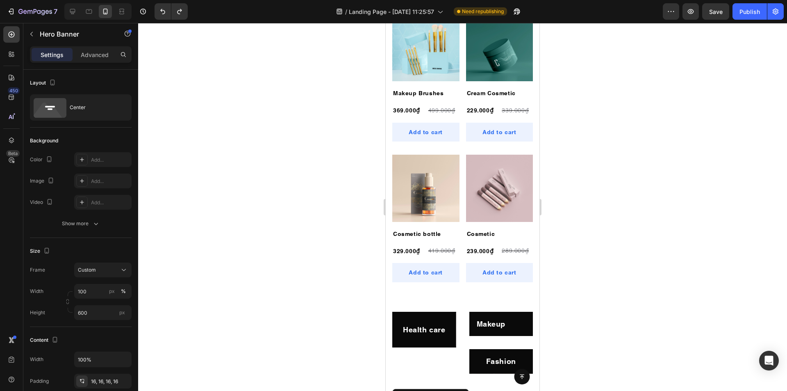
scroll to position [312, 0]
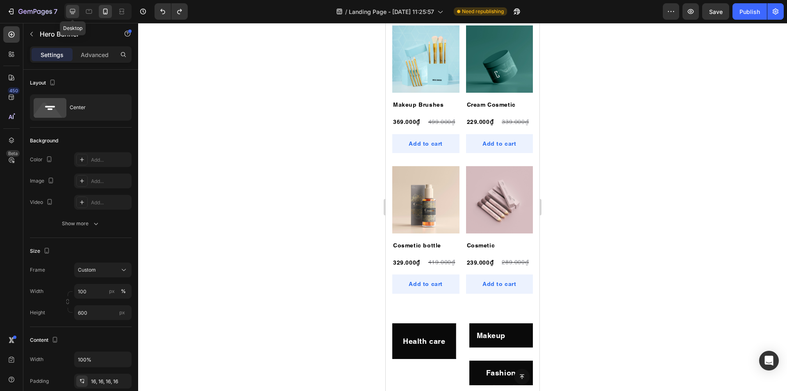
click at [71, 11] on icon at bounding box center [72, 11] width 8 height 8
type input "300"
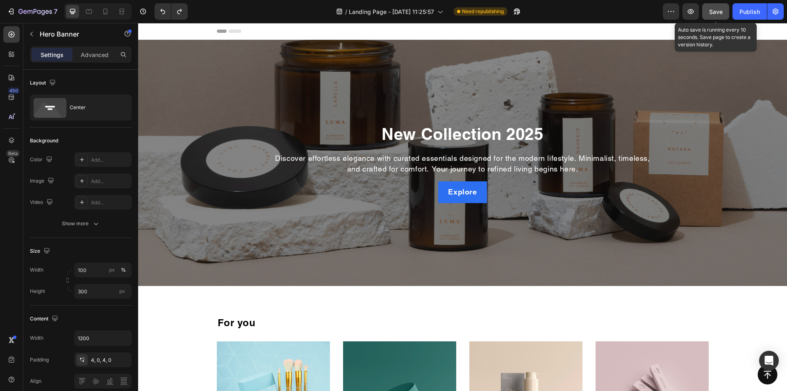
click at [716, 9] on span "Save" at bounding box center [716, 11] width 14 height 7
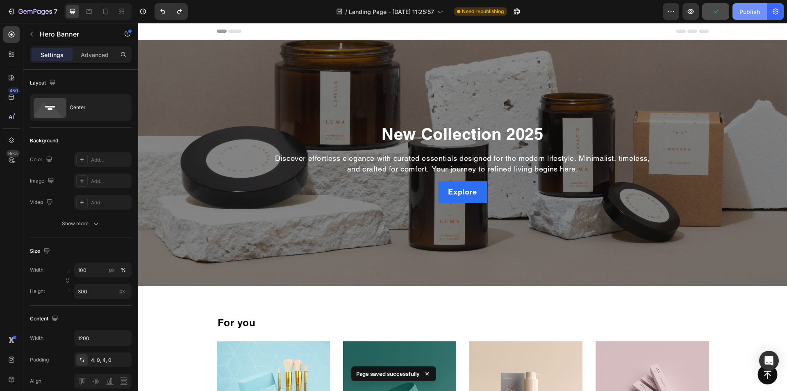
drag, startPoint x: 747, startPoint y: 13, endPoint x: 582, endPoint y: 4, distance: 165.0
click at [747, 13] on div "Publish" at bounding box center [750, 11] width 20 height 9
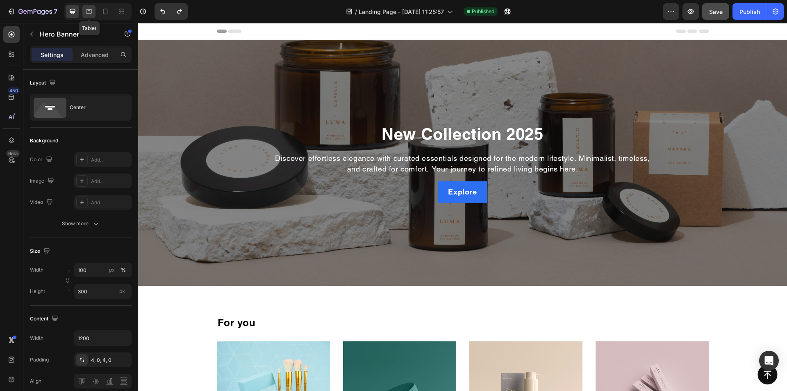
click at [89, 11] on icon at bounding box center [89, 11] width 8 height 8
type input "100%"
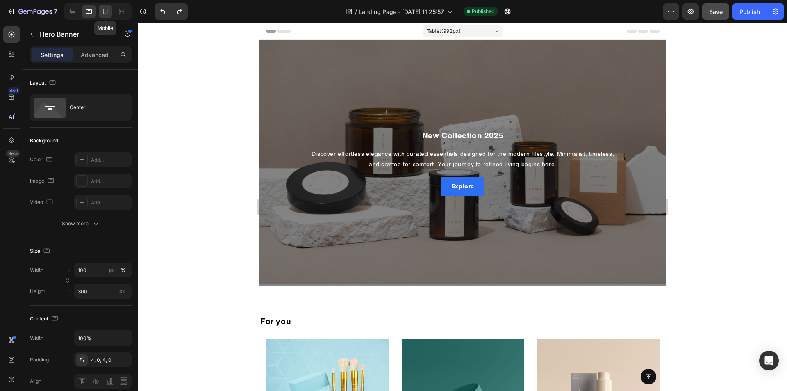
click at [104, 11] on icon at bounding box center [105, 12] width 5 height 6
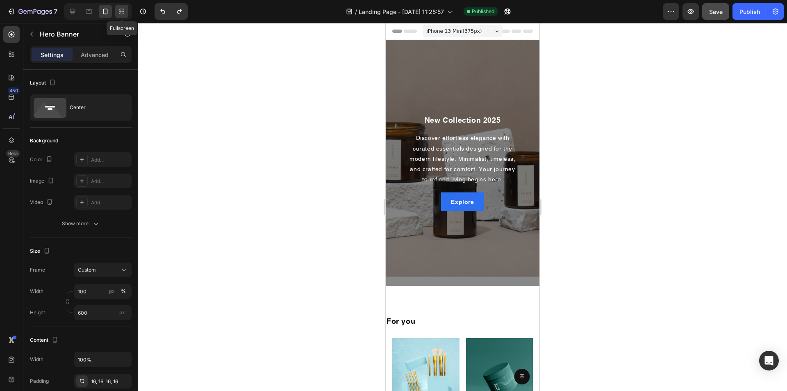
click at [123, 12] on icon at bounding box center [122, 11] width 8 height 8
type input "300"
type input "1200"
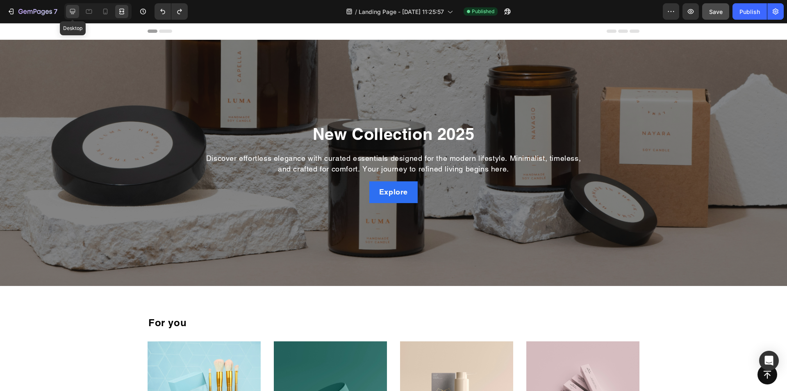
click at [74, 10] on icon at bounding box center [72, 11] width 8 height 8
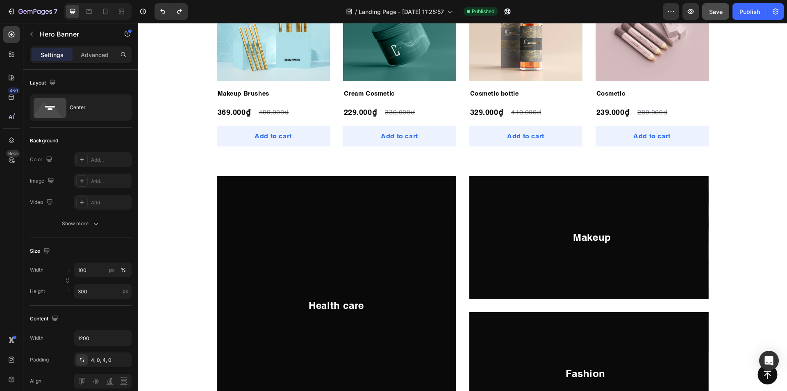
scroll to position [492, 0]
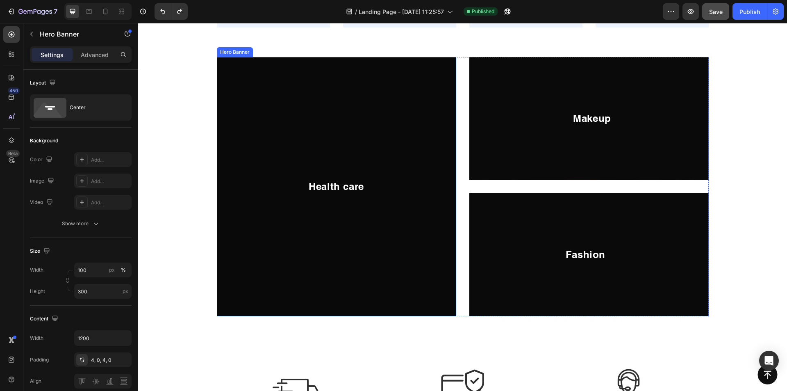
click at [239, 163] on div "Overlay" at bounding box center [336, 186] width 239 height 259
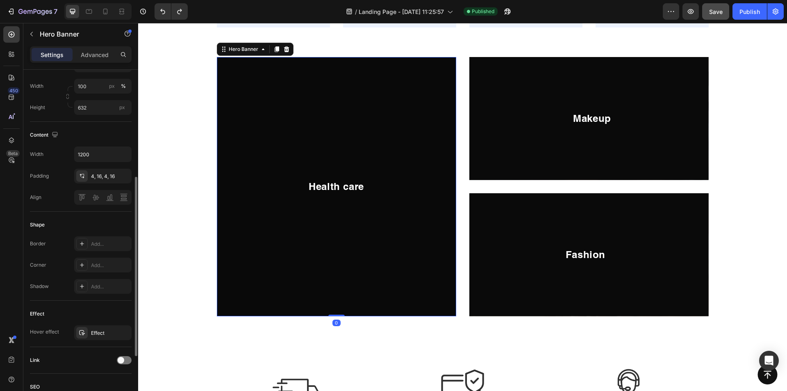
scroll to position [287, 0]
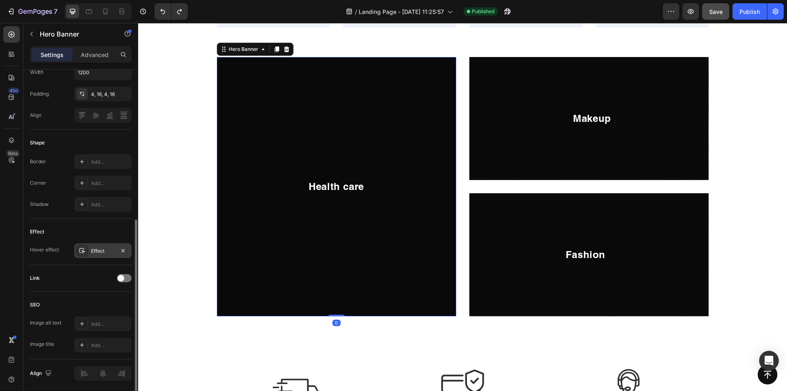
click at [81, 251] on icon at bounding box center [82, 250] width 7 height 7
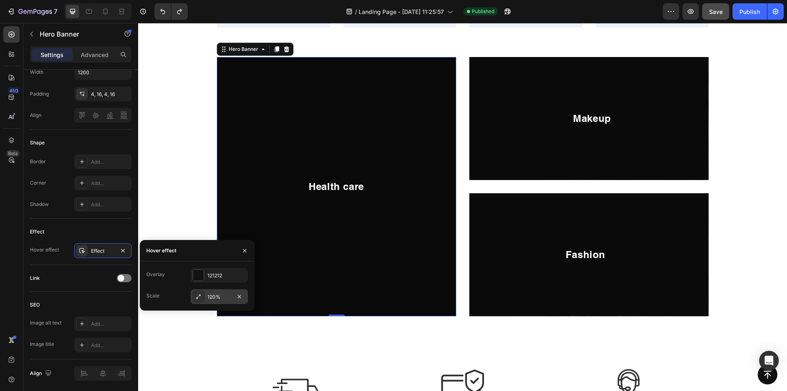
click at [203, 298] on div at bounding box center [198, 296] width 11 height 11
click at [209, 297] on input "0.5s" at bounding box center [219, 297] width 57 height 15
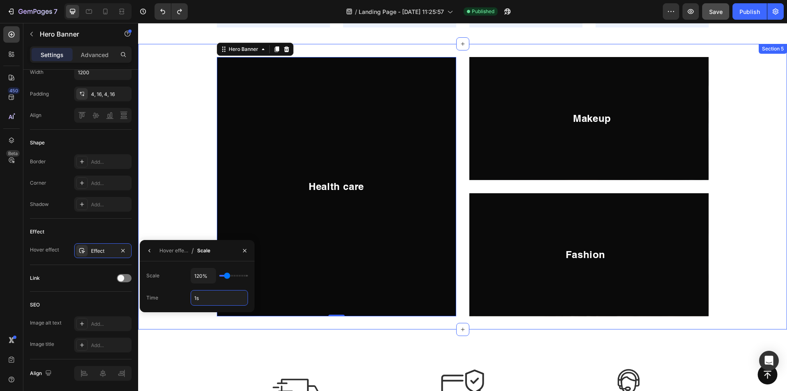
type input "1s"
click at [175, 180] on div "Health care Heading Hero Banner 0 Makeup Heading Hero Banner Fashion Heading He…" at bounding box center [463, 186] width 636 height 259
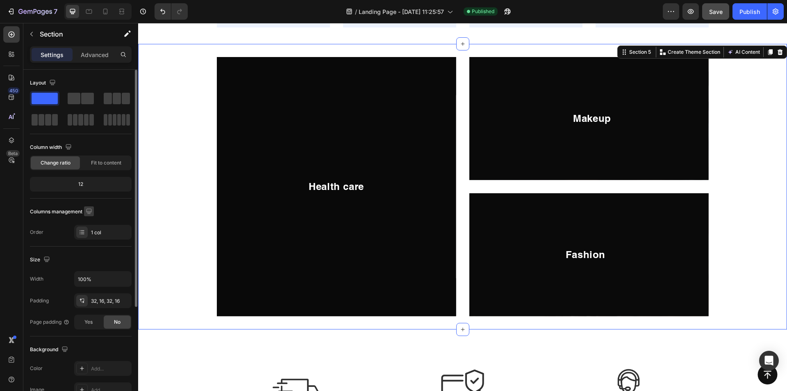
scroll to position [156, 0]
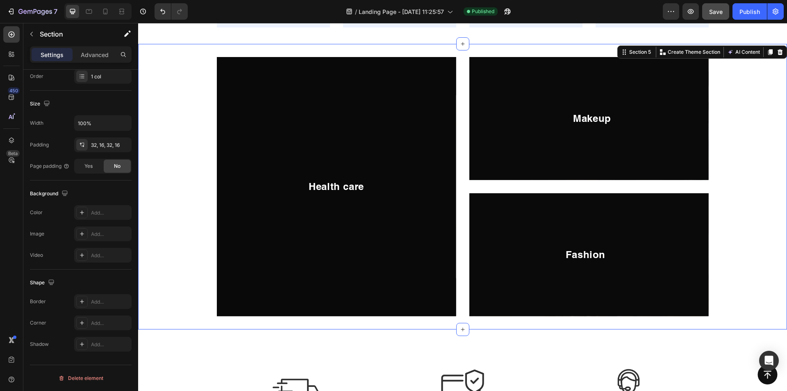
click at [204, 207] on div "Health care Heading Hero Banner Makeup Heading Hero Banner Fashion Heading Hero…" at bounding box center [463, 186] width 636 height 259
click at [259, 194] on div "Health care Heading" at bounding box center [336, 187] width 239 height 18
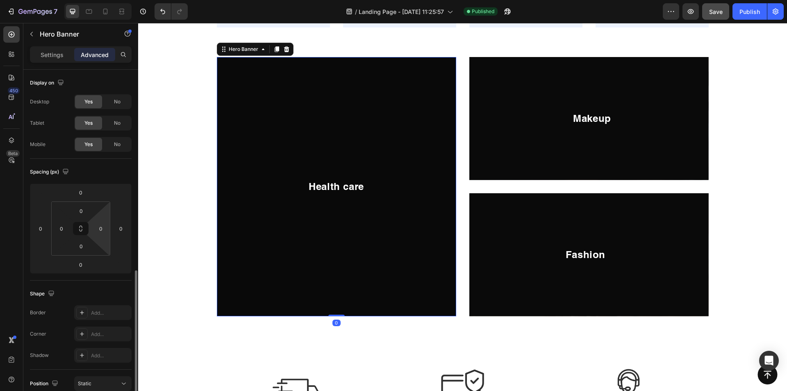
scroll to position [203, 0]
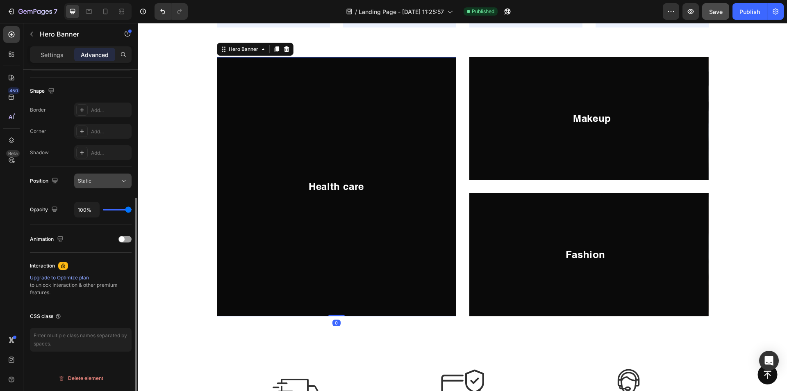
click at [90, 186] on button "Static" at bounding box center [102, 180] width 57 height 15
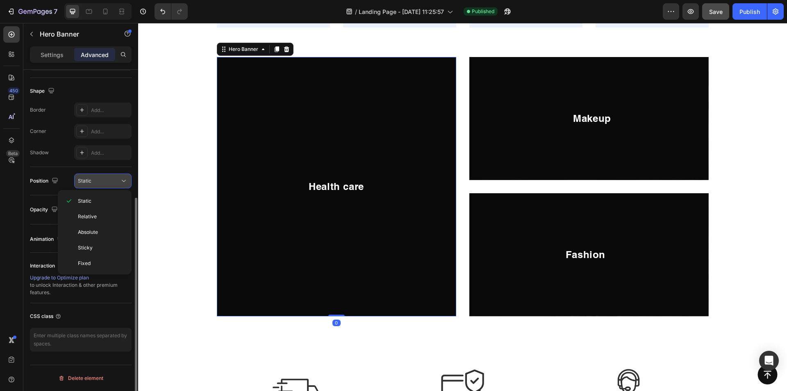
click at [91, 181] on span "Static" at bounding box center [85, 181] width 14 height 6
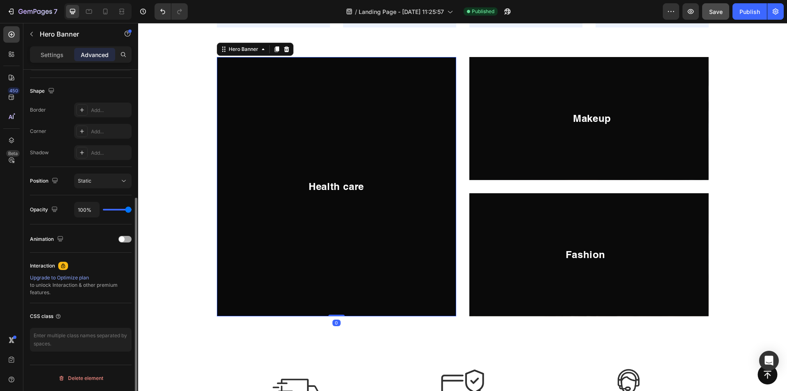
click at [127, 240] on div at bounding box center [124, 239] width 13 height 7
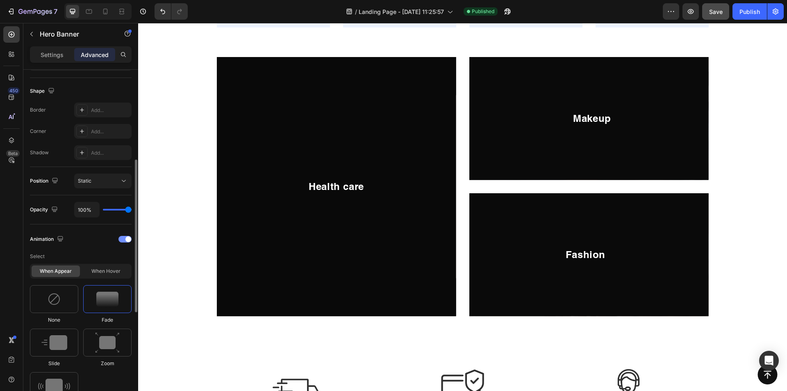
click at [127, 240] on span at bounding box center [128, 239] width 6 height 6
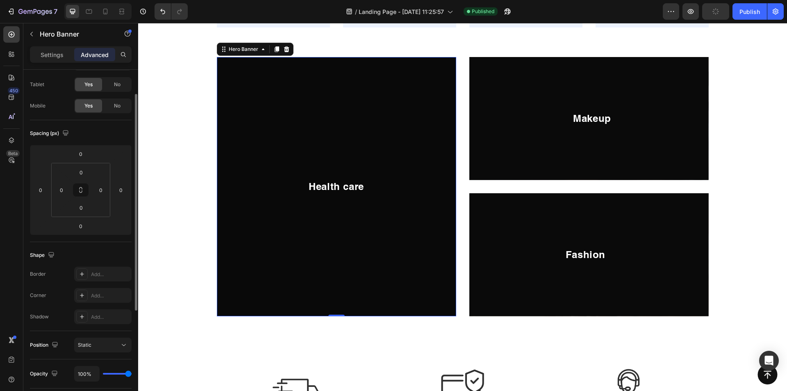
scroll to position [0, 0]
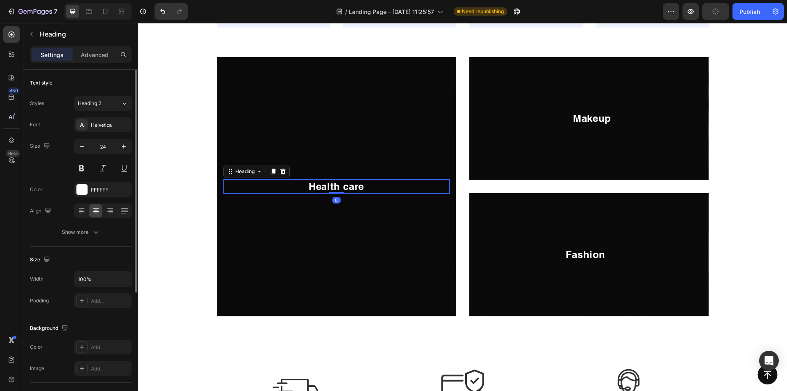
click at [246, 175] on div "Heading" at bounding box center [256, 171] width 66 height 13
click at [260, 143] on div "Overlay" at bounding box center [336, 186] width 239 height 259
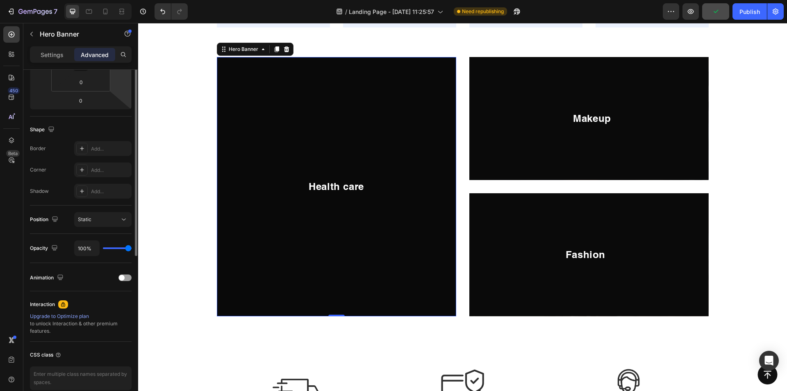
scroll to position [203, 0]
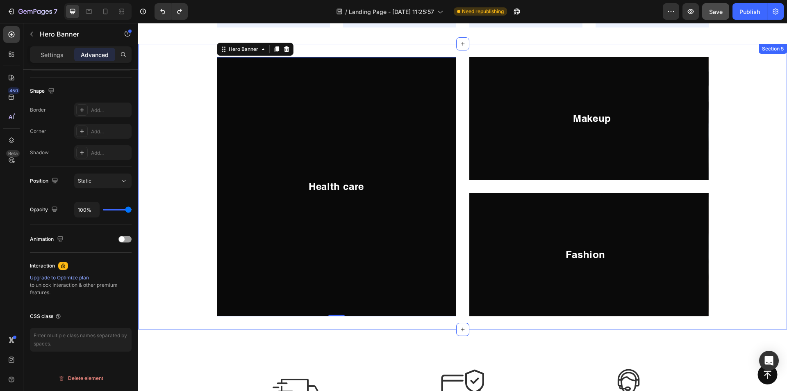
click at [213, 218] on div "Health care Heading Hero Banner 0 Makeup Heading Hero Banner Fashion Heading He…" at bounding box center [463, 186] width 636 height 259
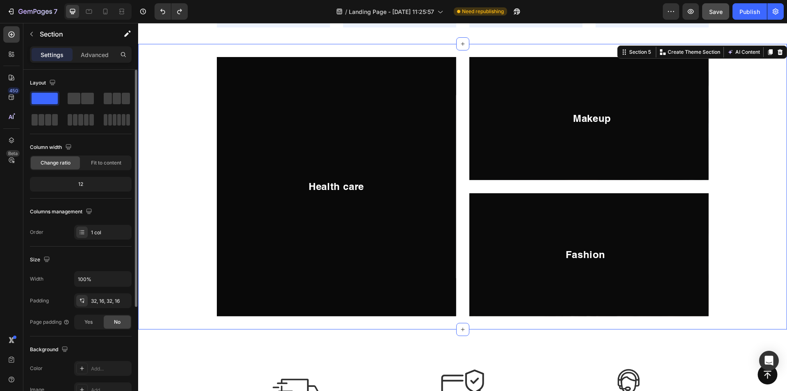
scroll to position [0, 0]
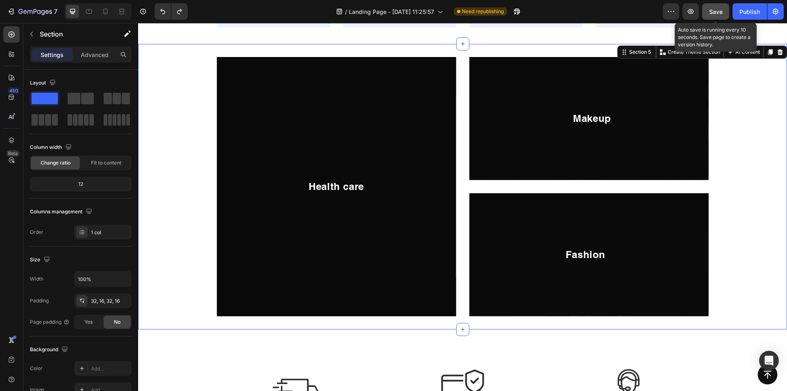
click at [719, 14] on span "Save" at bounding box center [716, 11] width 14 height 7
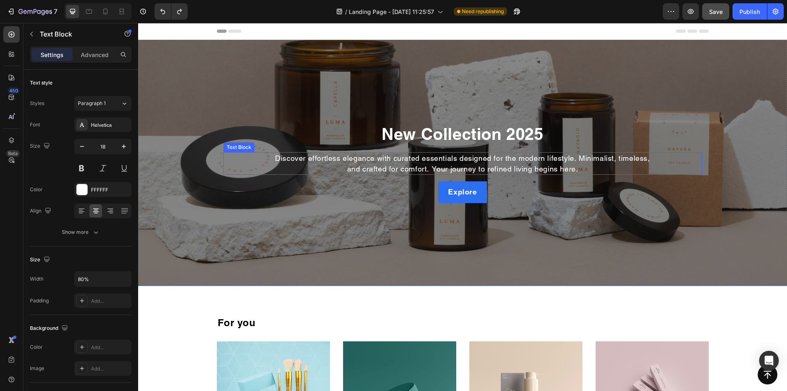
click at [419, 166] on p "Discover effortless elegance with curated essentials designed for the modern li…" at bounding box center [462, 163] width 381 height 20
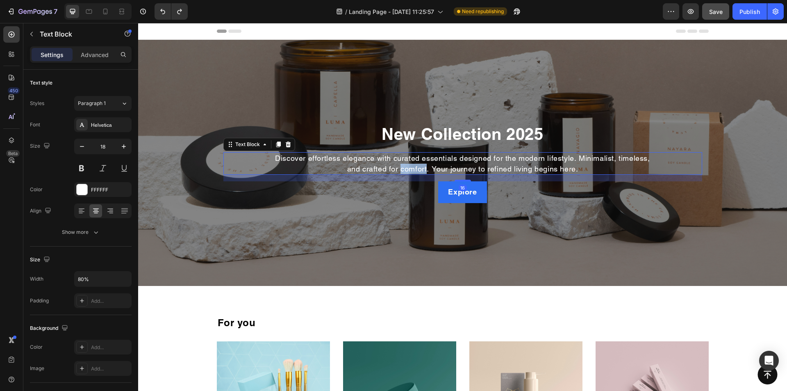
click at [419, 166] on p "Discover effortless elegance with curated essentials designed for the modern li…" at bounding box center [462, 163] width 381 height 20
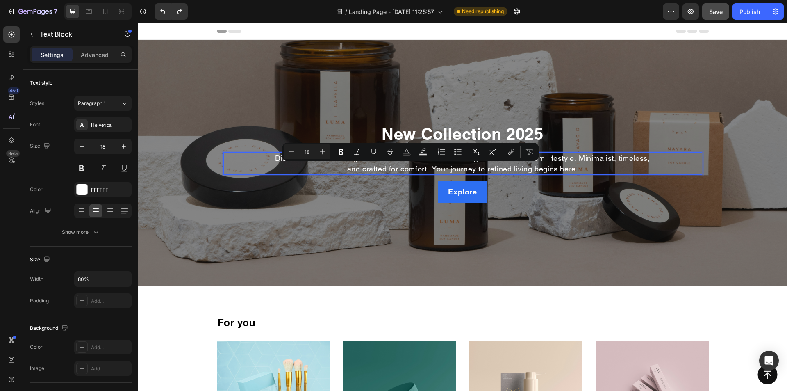
click at [386, 165] on p "Discover effortless elegance with curated essentials designed for the modern li…" at bounding box center [462, 163] width 381 height 20
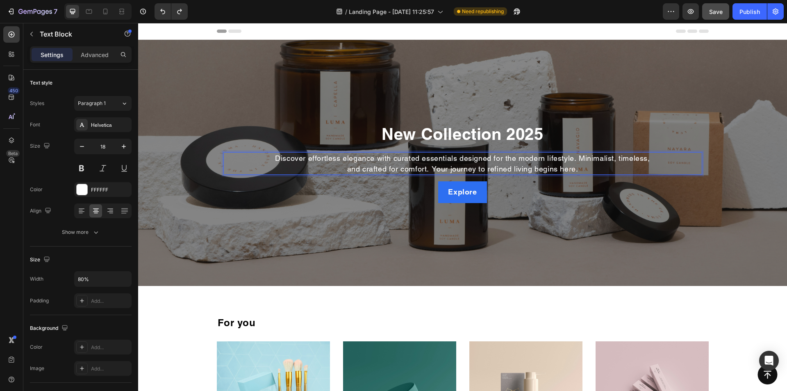
click at [357, 165] on p "Discover effortless elegance with curated essentials designed for the modern li…" at bounding box center [462, 163] width 381 height 20
click at [393, 140] on h2 "New Collection 2025" at bounding box center [462, 134] width 479 height 23
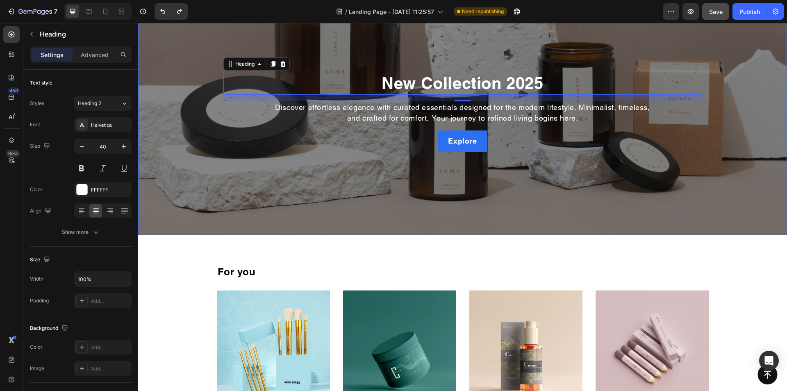
scroll to position [123, 0]
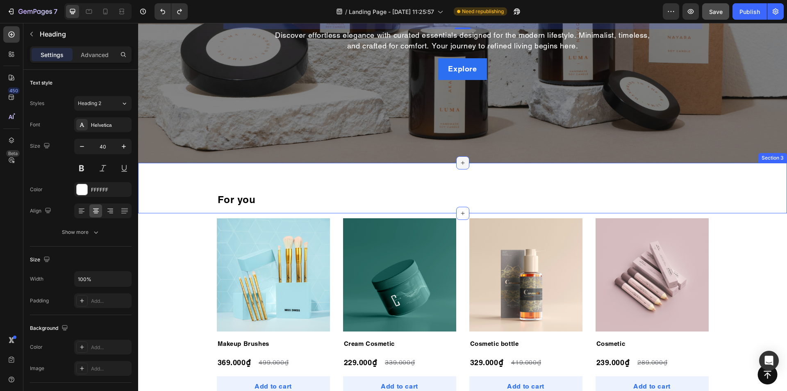
click at [464, 163] on div at bounding box center [462, 162] width 13 height 13
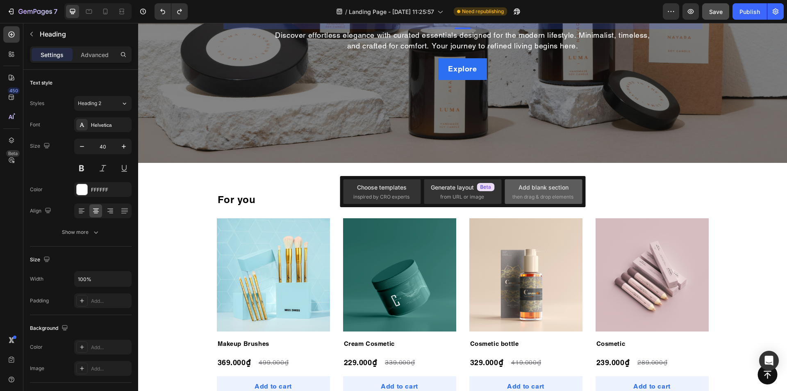
click at [524, 188] on div "Add blank section" at bounding box center [544, 187] width 50 height 9
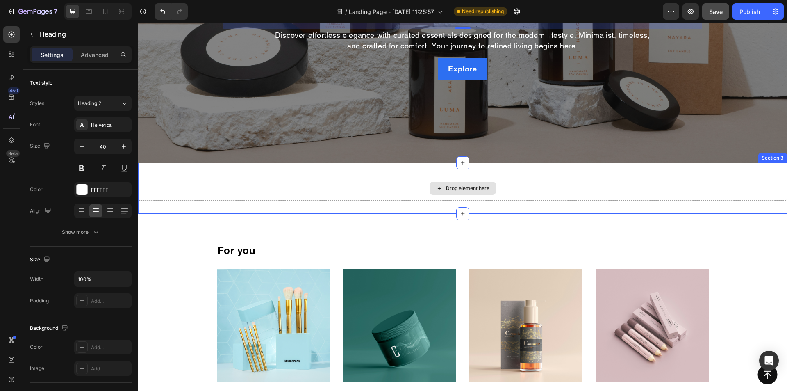
click at [460, 184] on div "Drop element here" at bounding box center [463, 188] width 66 height 13
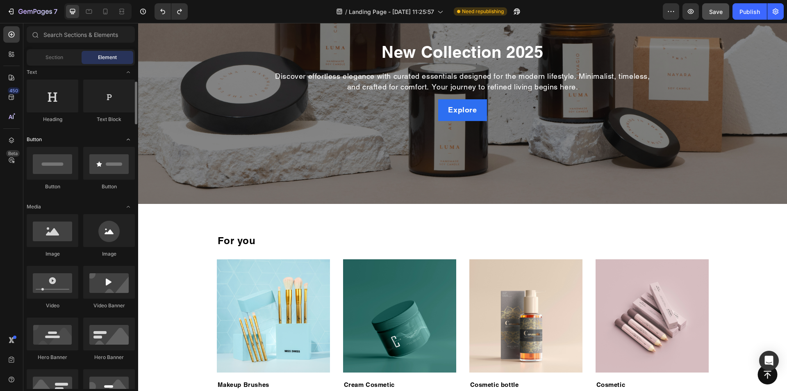
scroll to position [0, 0]
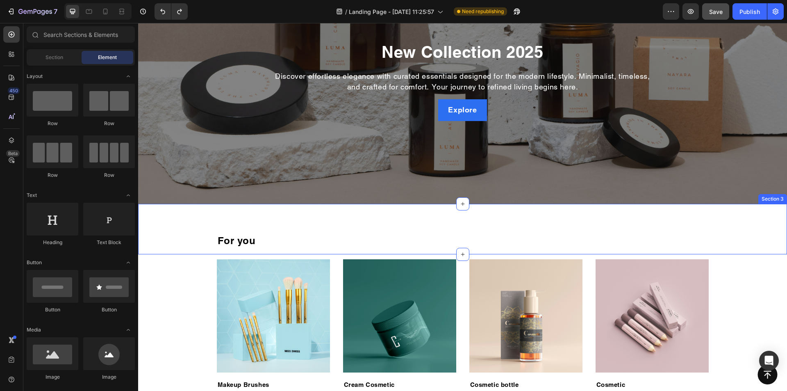
click at [193, 216] on div "For you Heading Row Section 3" at bounding box center [462, 229] width 649 height 50
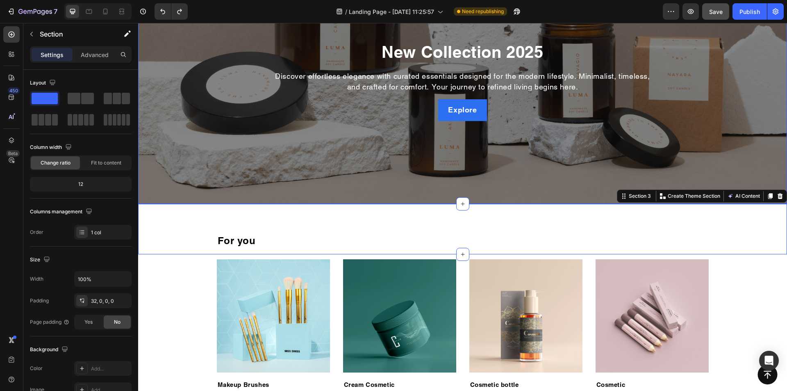
click at [349, 145] on div "Overlay" at bounding box center [462, 81] width 649 height 246
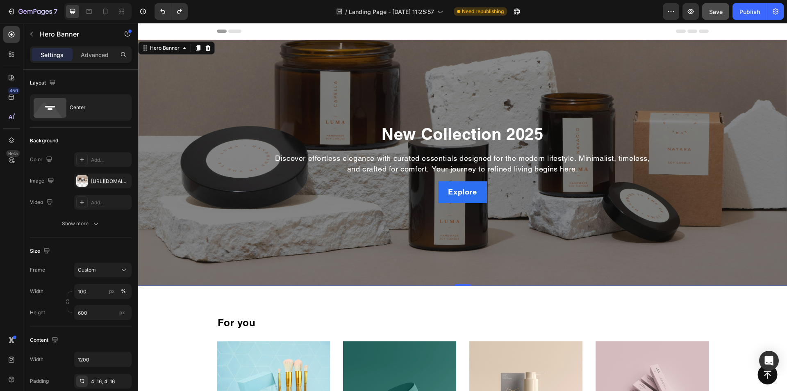
click at [161, 28] on span "Header" at bounding box center [163, 31] width 18 height 8
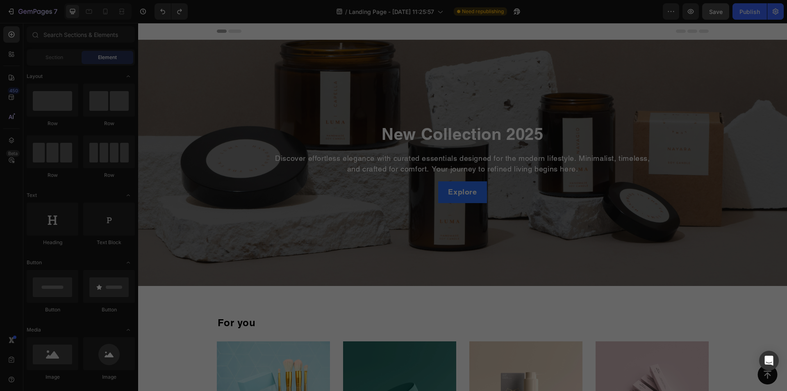
scroll to position [127, 0]
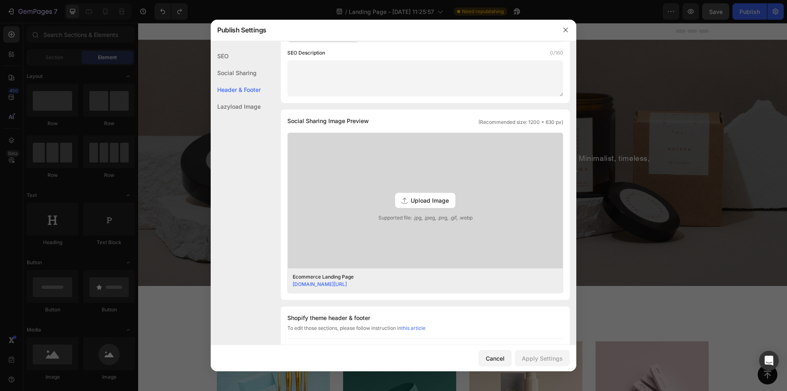
click at [151, 29] on div at bounding box center [393, 195] width 787 height 391
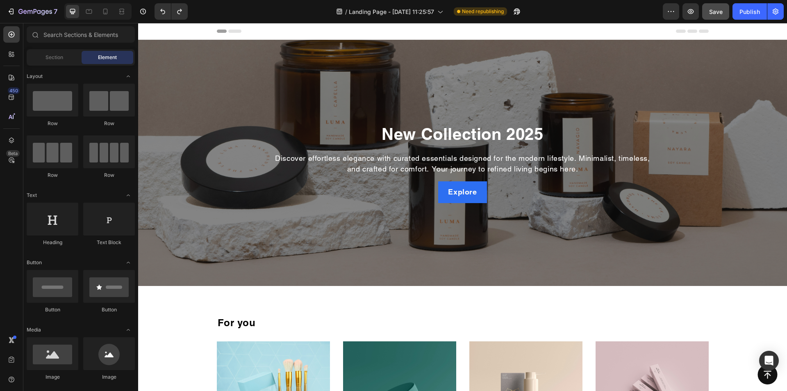
click at [151, 29] on div "Header" at bounding box center [158, 31] width 30 height 10
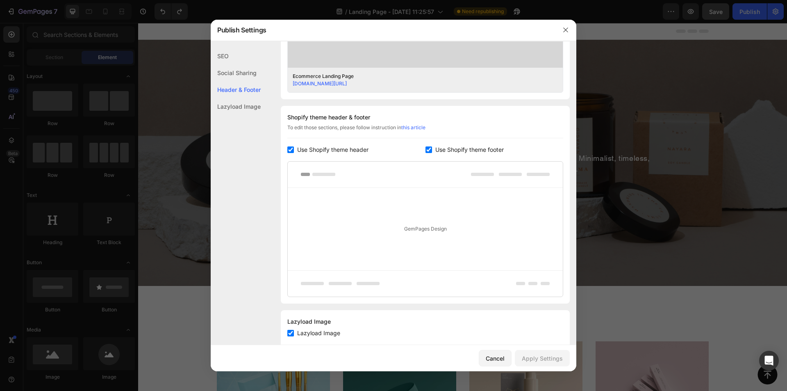
scroll to position [346, 0]
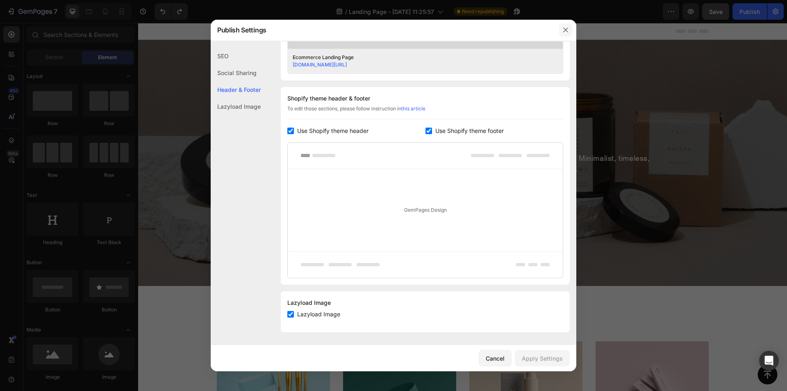
click at [565, 28] on icon "button" at bounding box center [565, 30] width 7 height 7
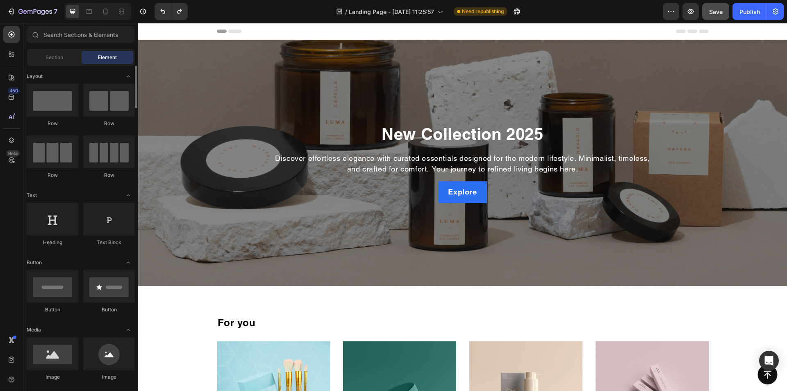
click at [128, 75] on icon "Toggle open" at bounding box center [128, 76] width 7 height 7
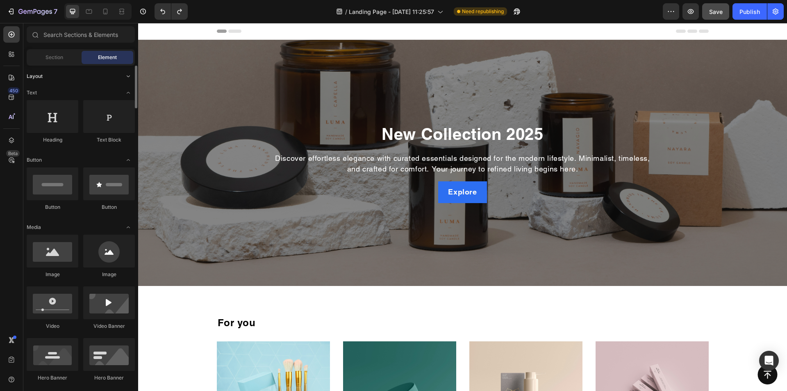
click at [128, 75] on icon "Toggle open" at bounding box center [128, 76] width 7 height 7
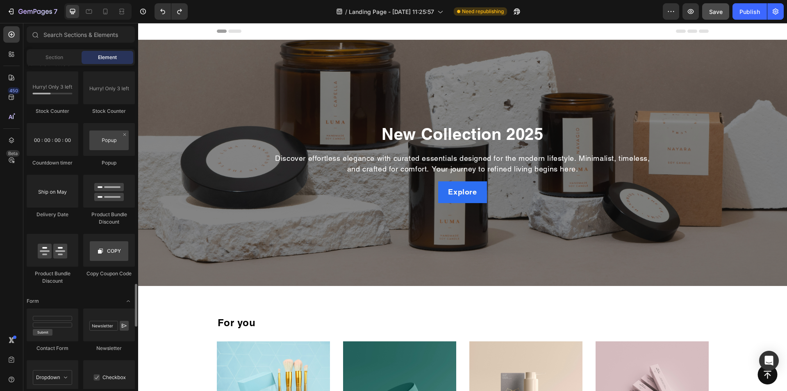
scroll to position [1681, 0]
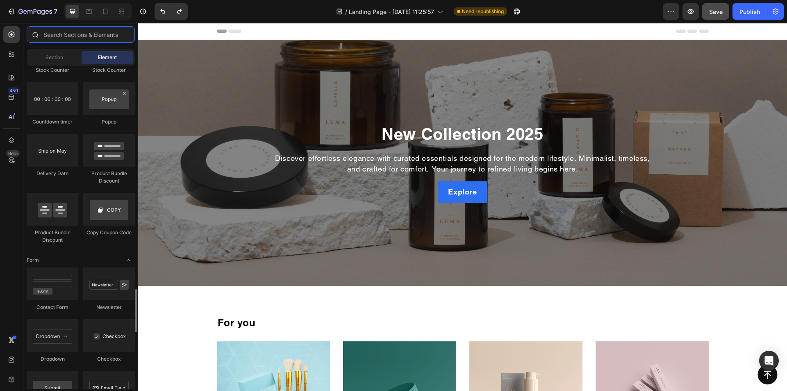
click at [75, 29] on input "text" at bounding box center [81, 34] width 108 height 16
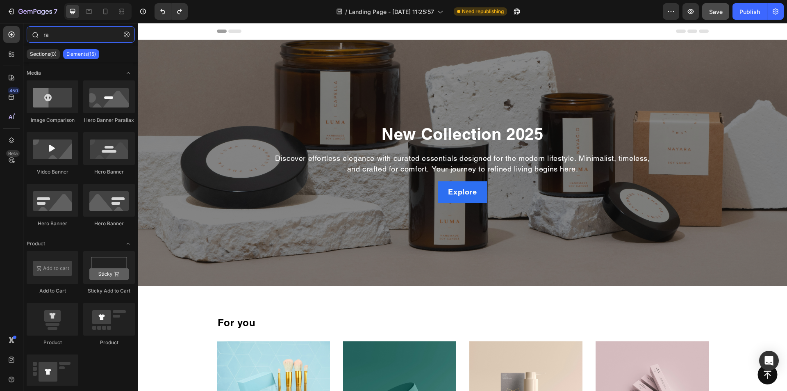
type input "r"
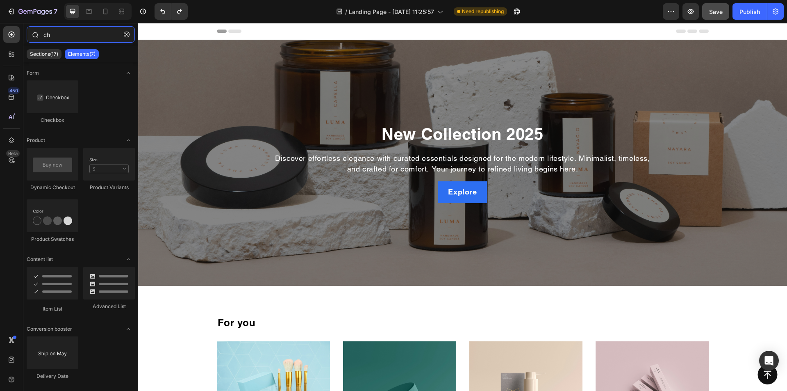
type input "c"
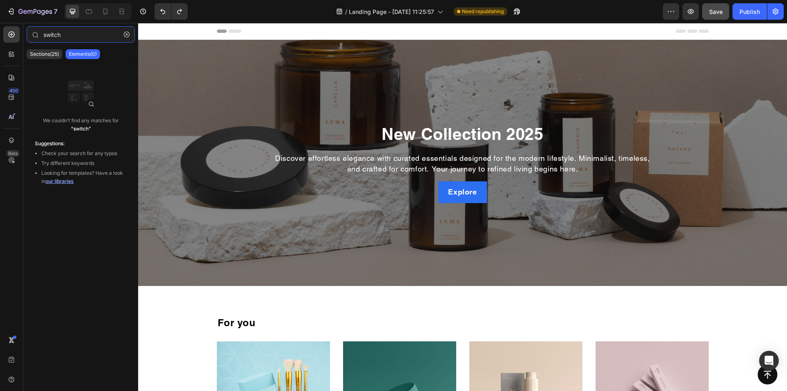
type input "switch"
click at [61, 180] on span "our libraries" at bounding box center [60, 181] width 28 height 6
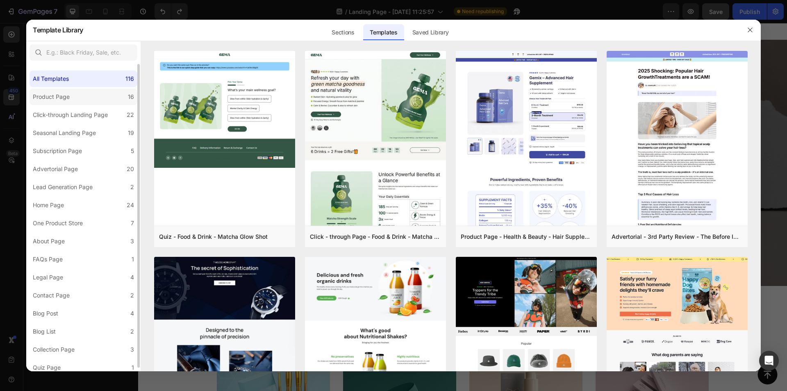
click at [59, 96] on div "Product Page" at bounding box center [51, 97] width 37 height 10
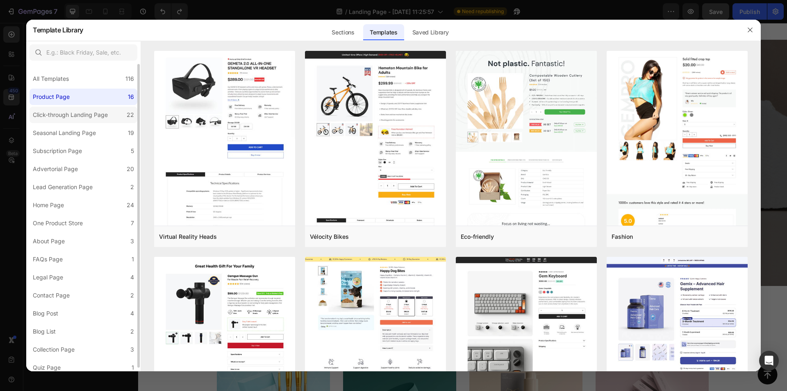
click at [71, 117] on div "Click-through Landing Page" at bounding box center [70, 115] width 75 height 10
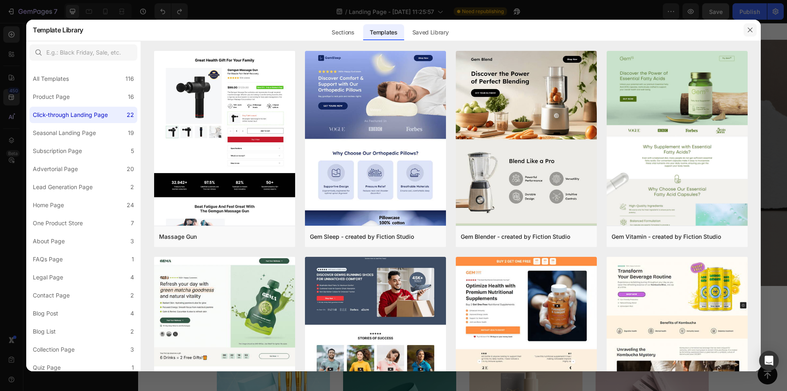
click at [750, 26] on button "button" at bounding box center [750, 29] width 13 height 13
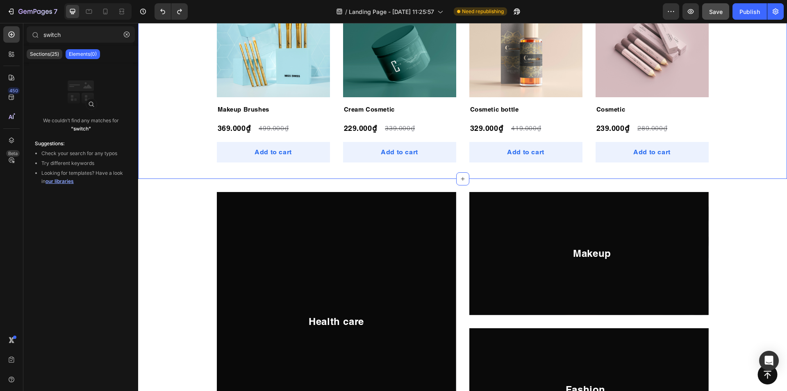
scroll to position [369, 0]
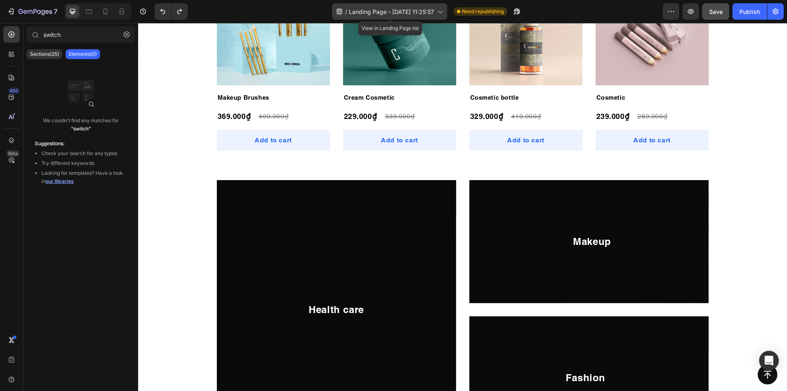
click at [387, 8] on span "Landing Page - [DATE] 11:25:57" at bounding box center [391, 11] width 85 height 9
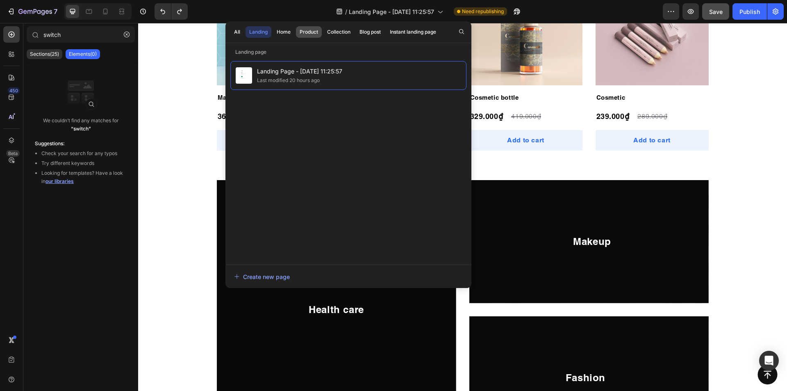
click at [302, 30] on div "Product" at bounding box center [309, 31] width 18 height 7
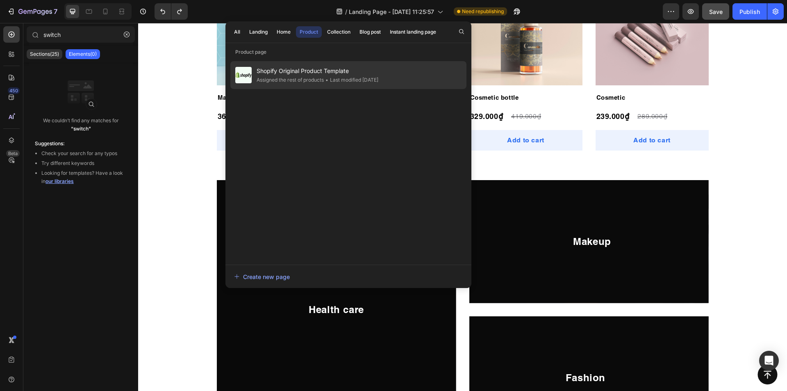
click at [300, 71] on span "Shopify Original Product Template" at bounding box center [318, 71] width 122 height 10
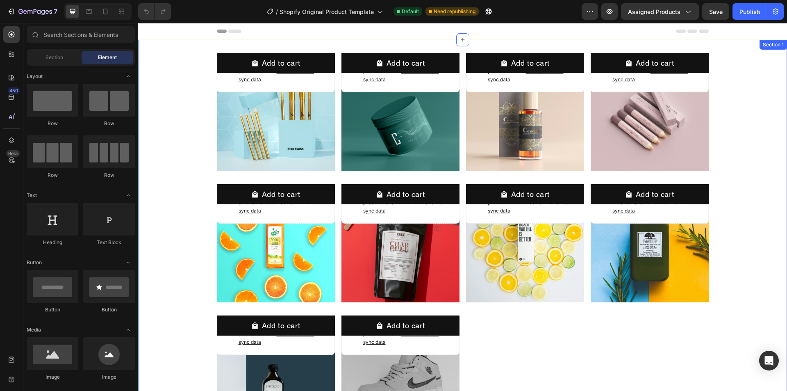
click at [182, 44] on div "Product Images Makeup Brushes Product Title 369.000₫ Product Price Product Pric…" at bounding box center [462, 246] width 649 height 413
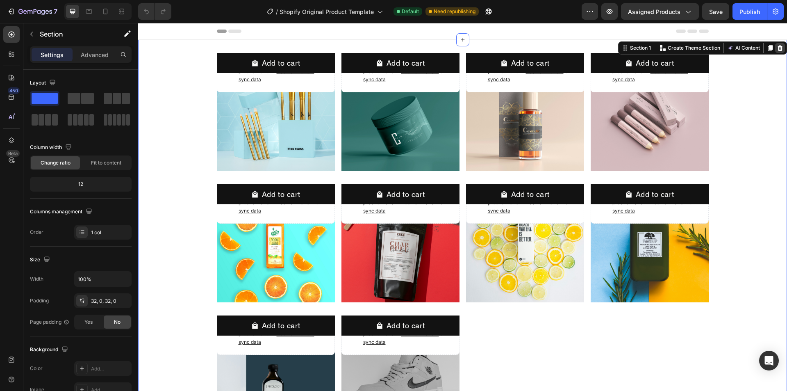
click at [778, 49] on icon at bounding box center [780, 48] width 5 height 6
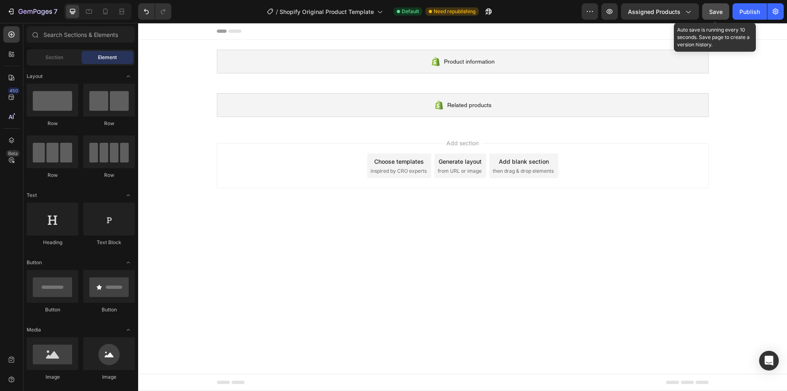
click at [707, 7] on button "Save" at bounding box center [715, 11] width 27 height 16
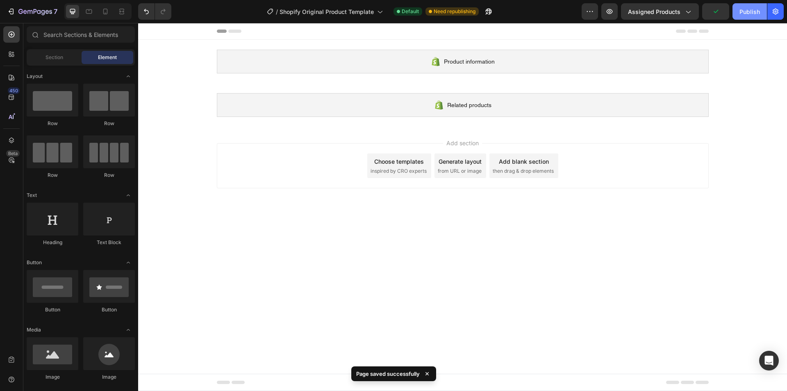
click at [745, 13] on div "Publish" at bounding box center [750, 11] width 20 height 9
